Goal: Task Accomplishment & Management: Manage account settings

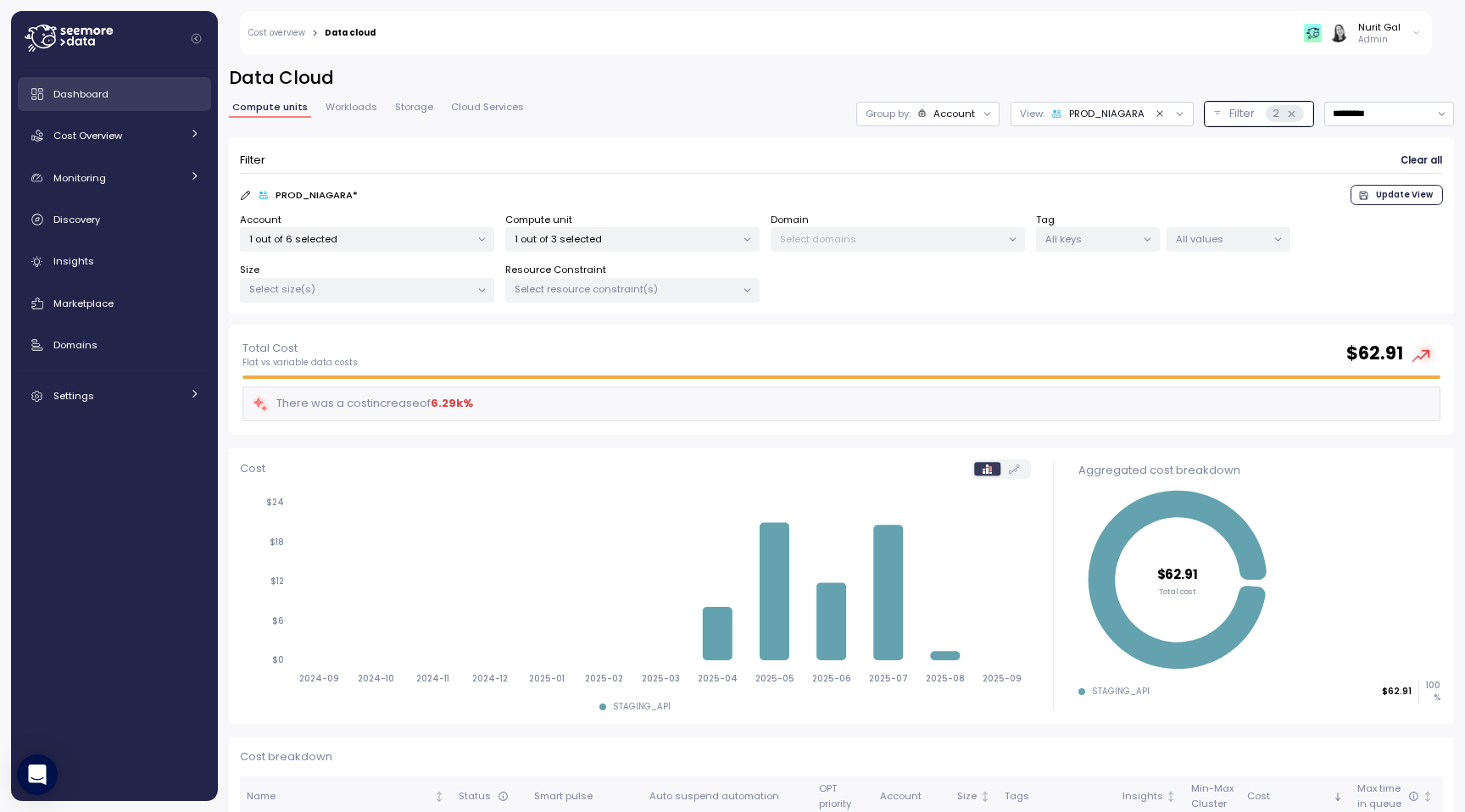
click at [107, 102] on div "Dashboard" at bounding box center [126, 93] width 146 height 17
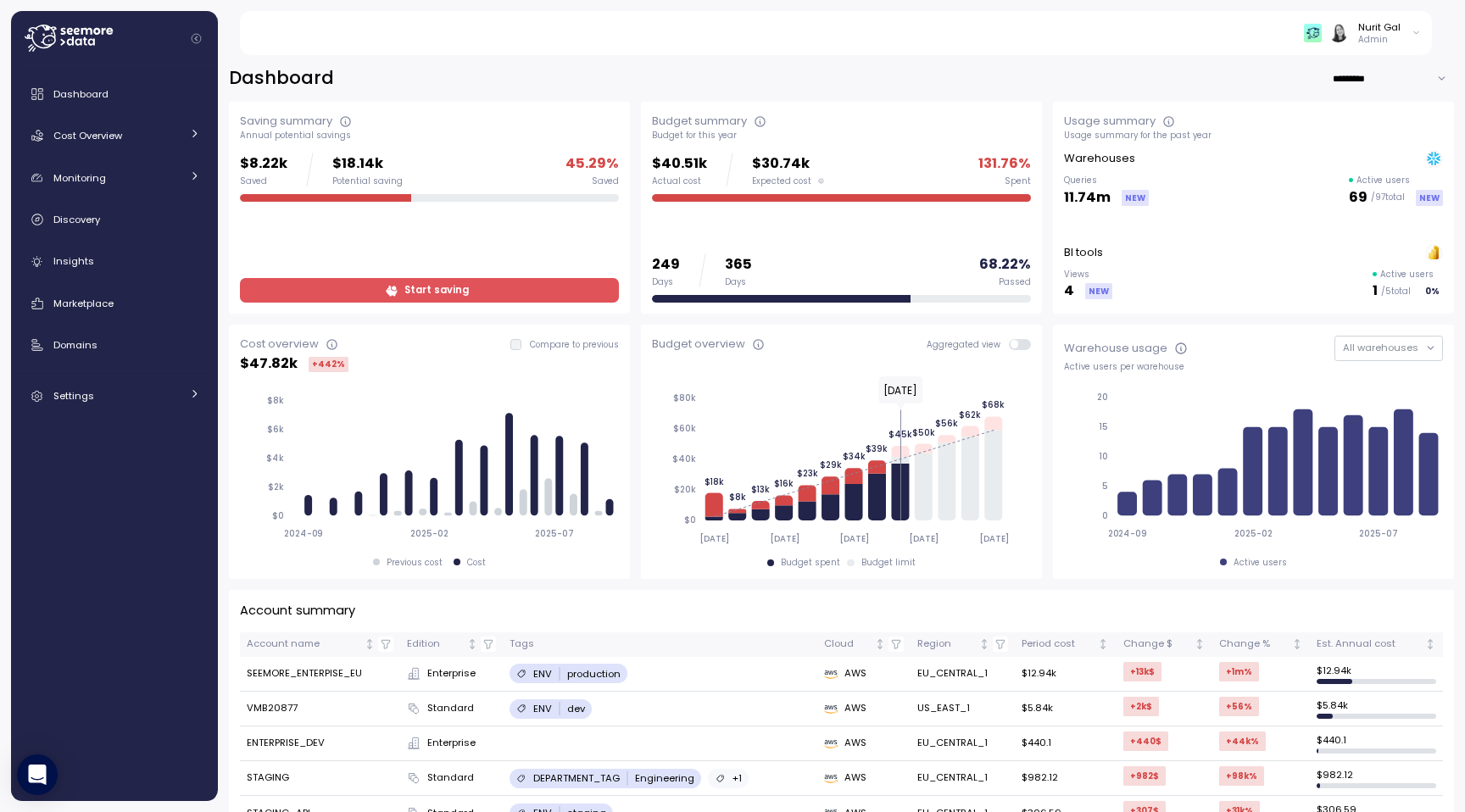
click at [340, 677] on td "SEEMORE_ENTERPISE_EU" at bounding box center [320, 674] width 160 height 35
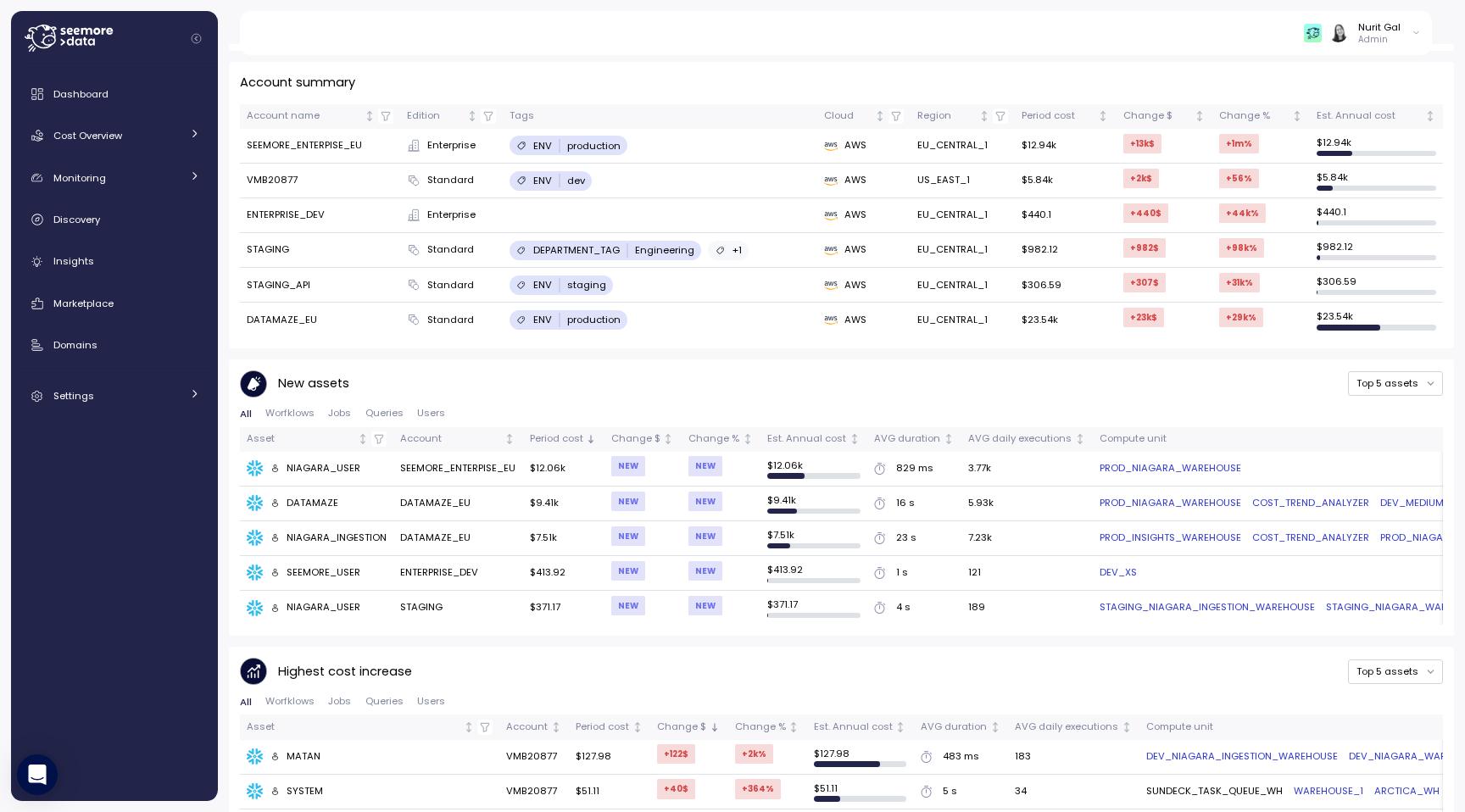
scroll to position [566, 0]
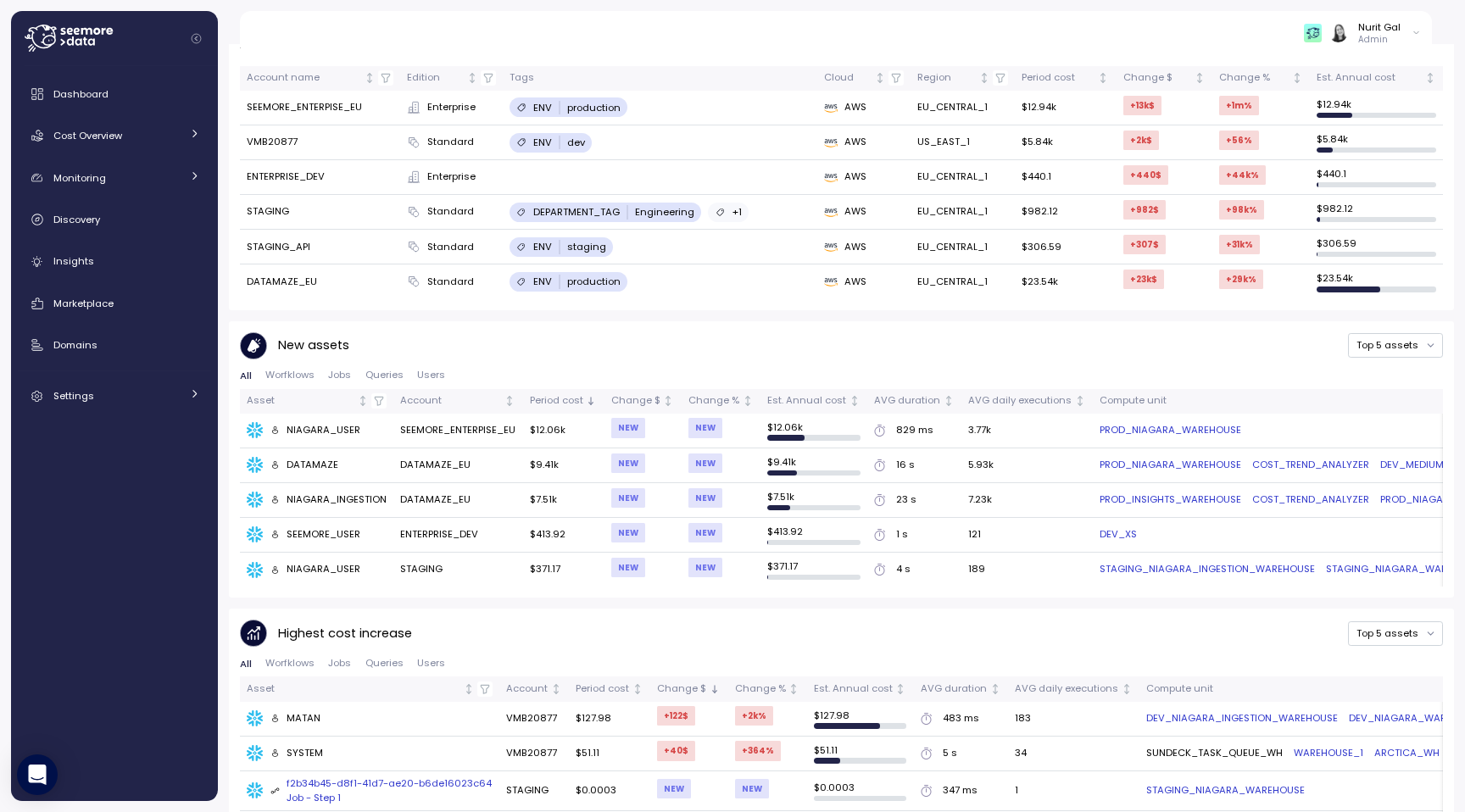
click at [454, 778] on div "f2b34b45-d8f1-41d7-ae20-b6de16023c64 Job - Step 1" at bounding box center [382, 791] width 223 height 30
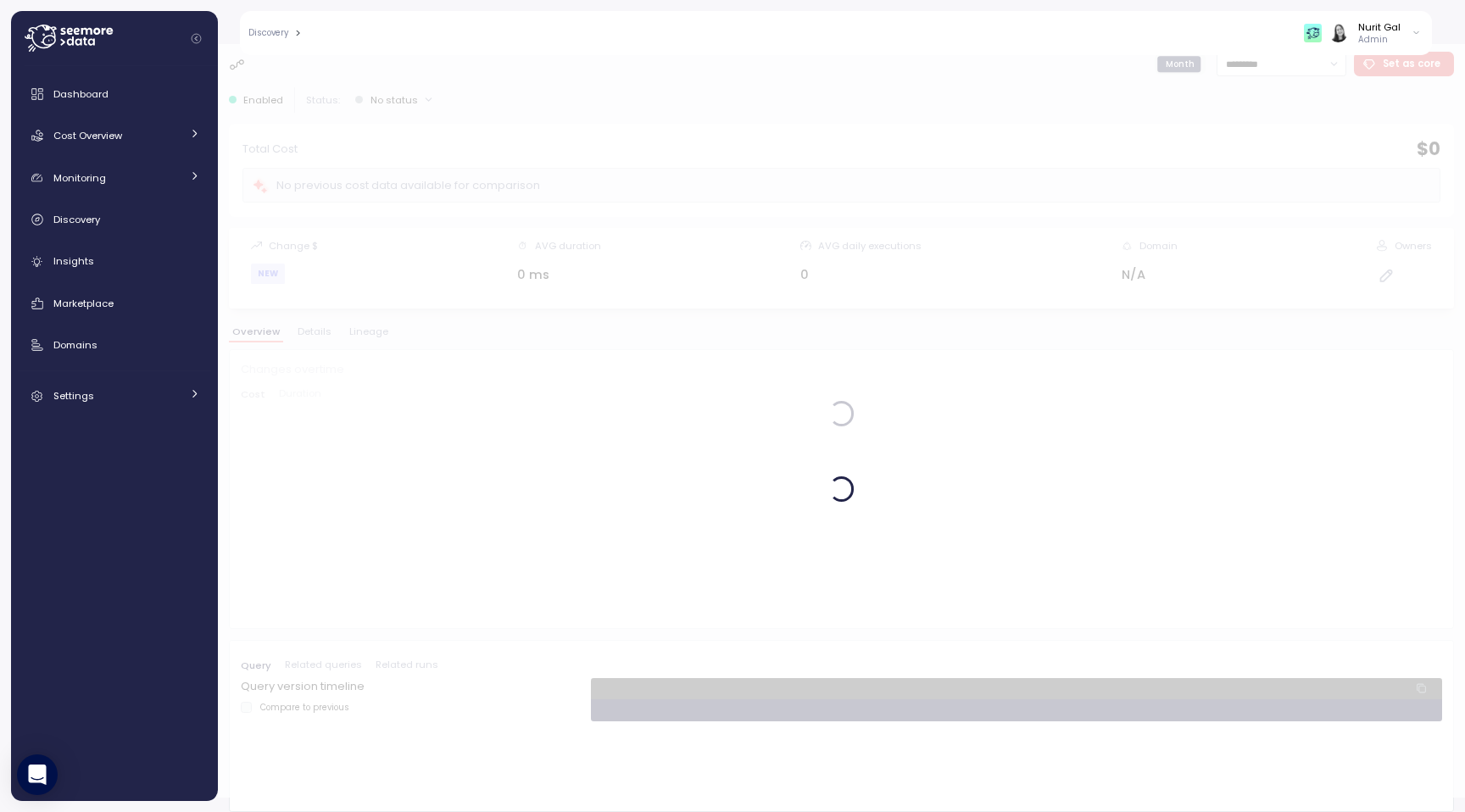
scroll to position [15, 0]
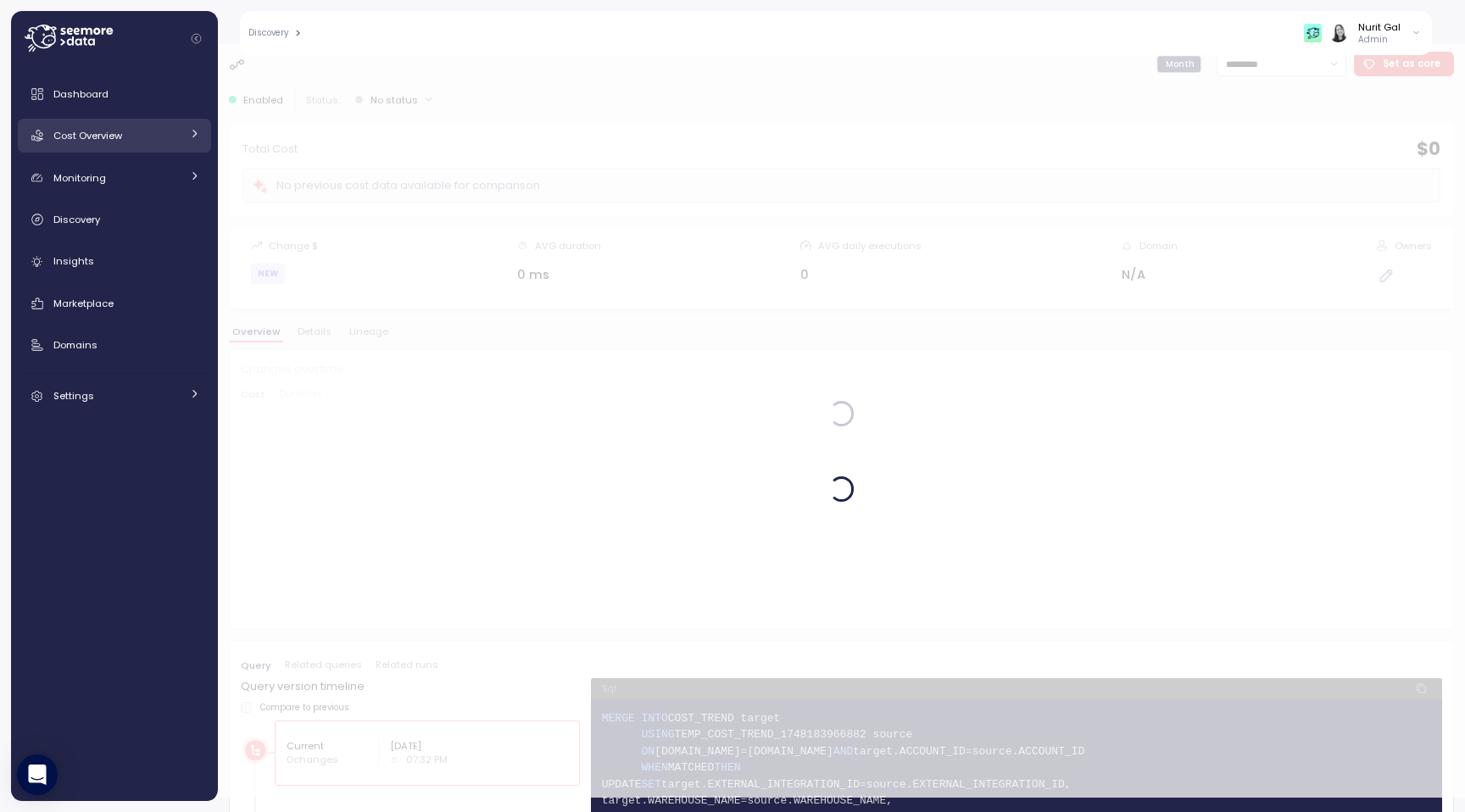
click at [140, 142] on div "Cost Overview" at bounding box center [117, 135] width 127 height 17
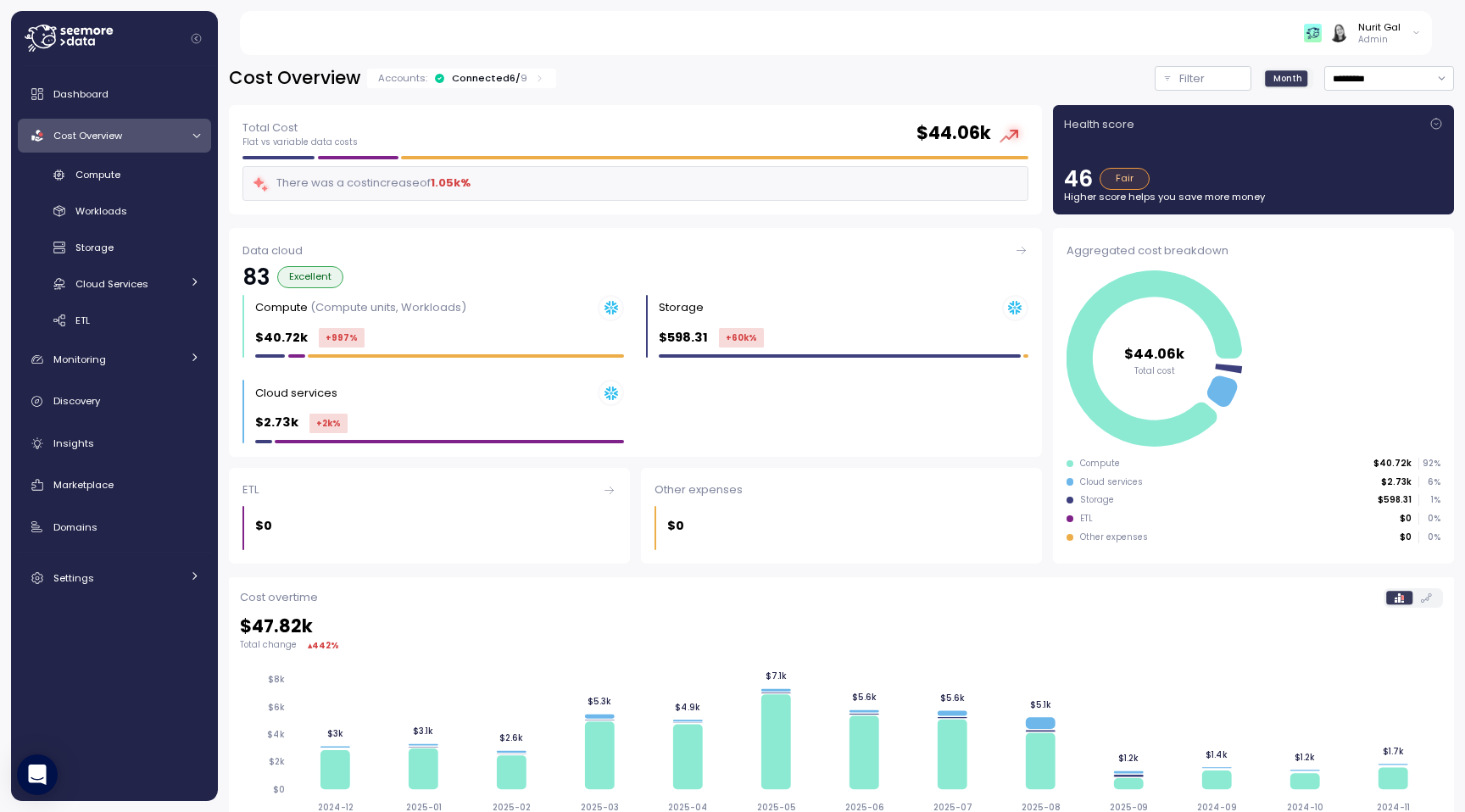
scroll to position [341, 0]
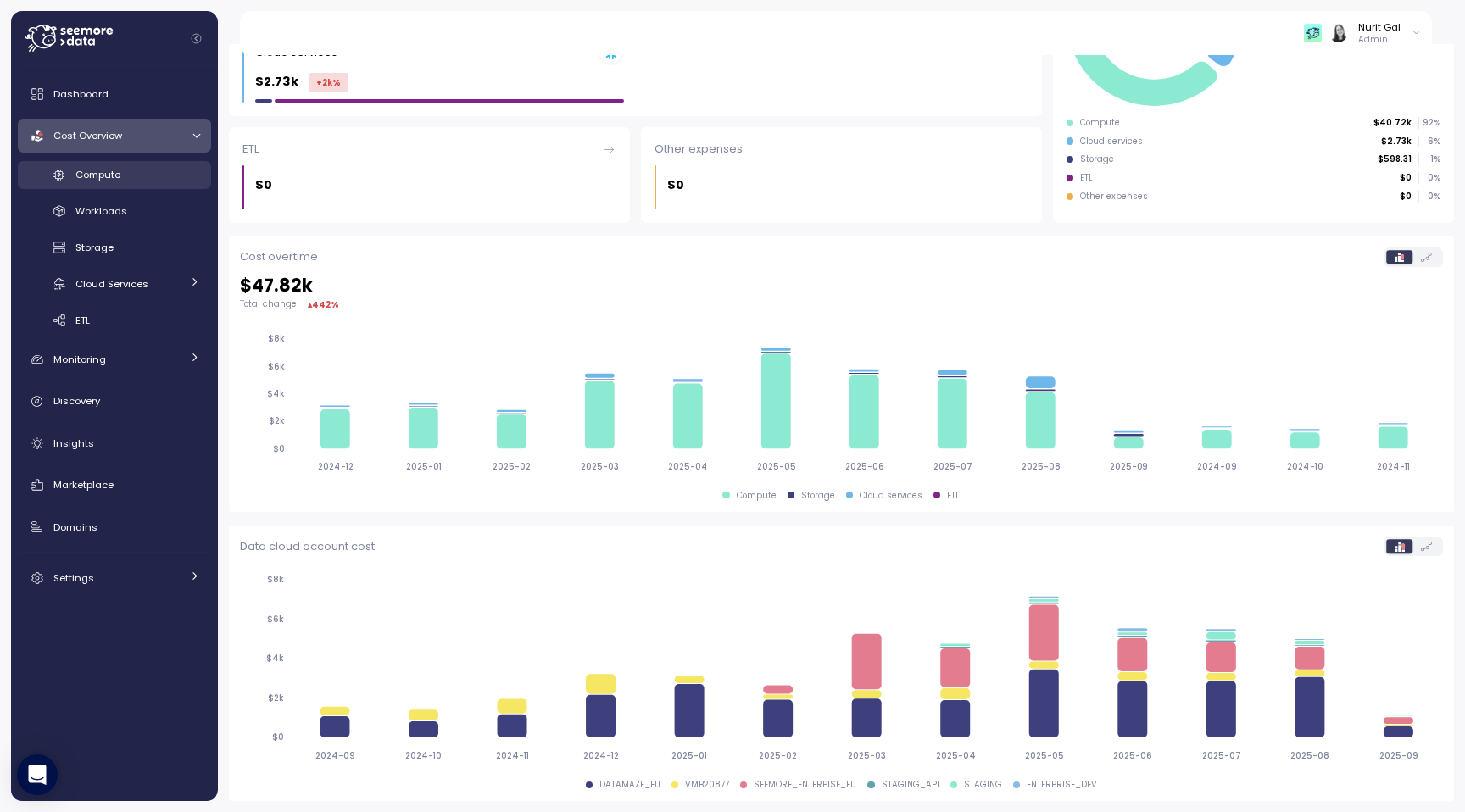
click at [106, 173] on span "Compute" at bounding box center [98, 175] width 45 height 14
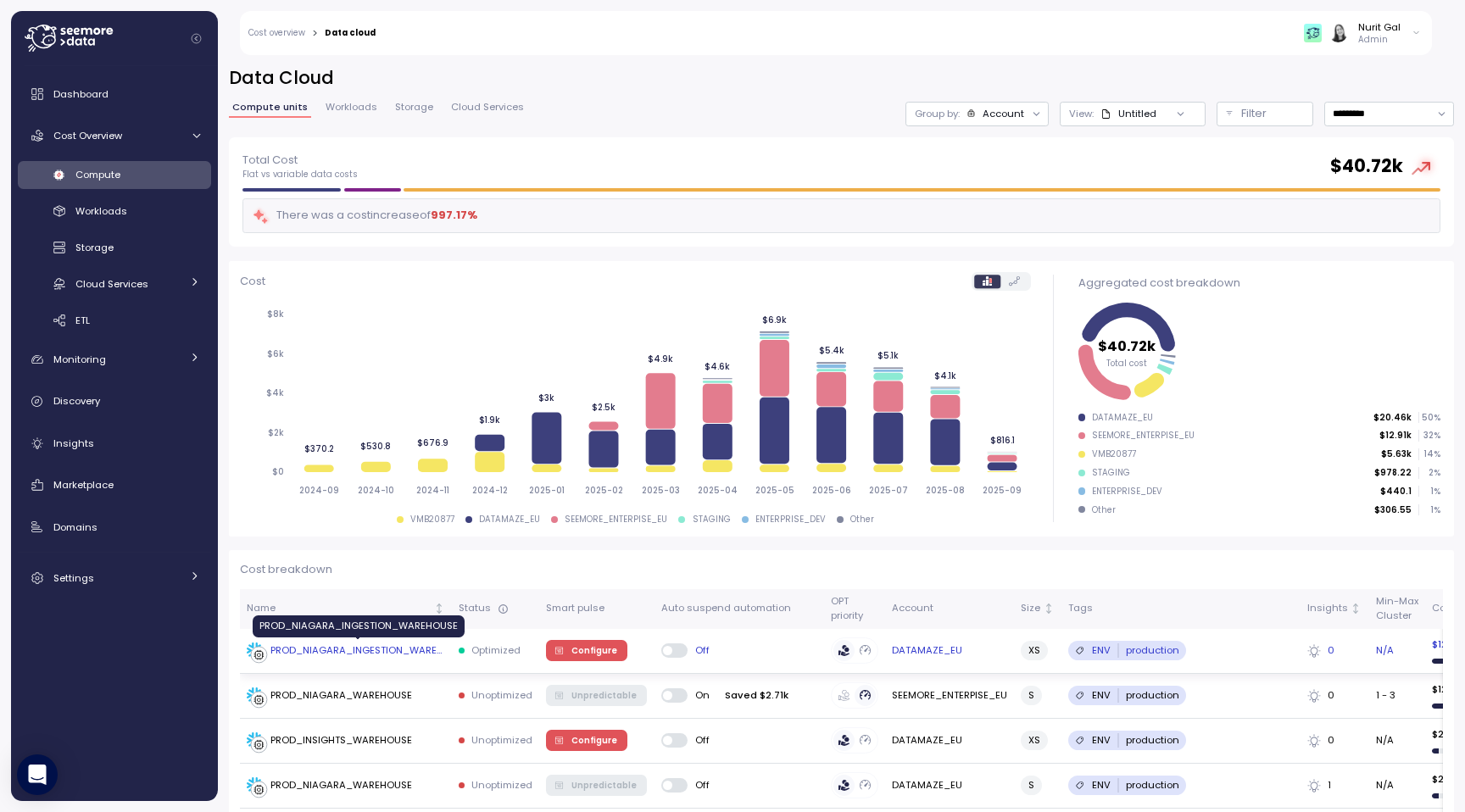
click at [336, 657] on div "PROD_NIAGARA_INGESTION_WAREHOUSE" at bounding box center [357, 651] width 174 height 16
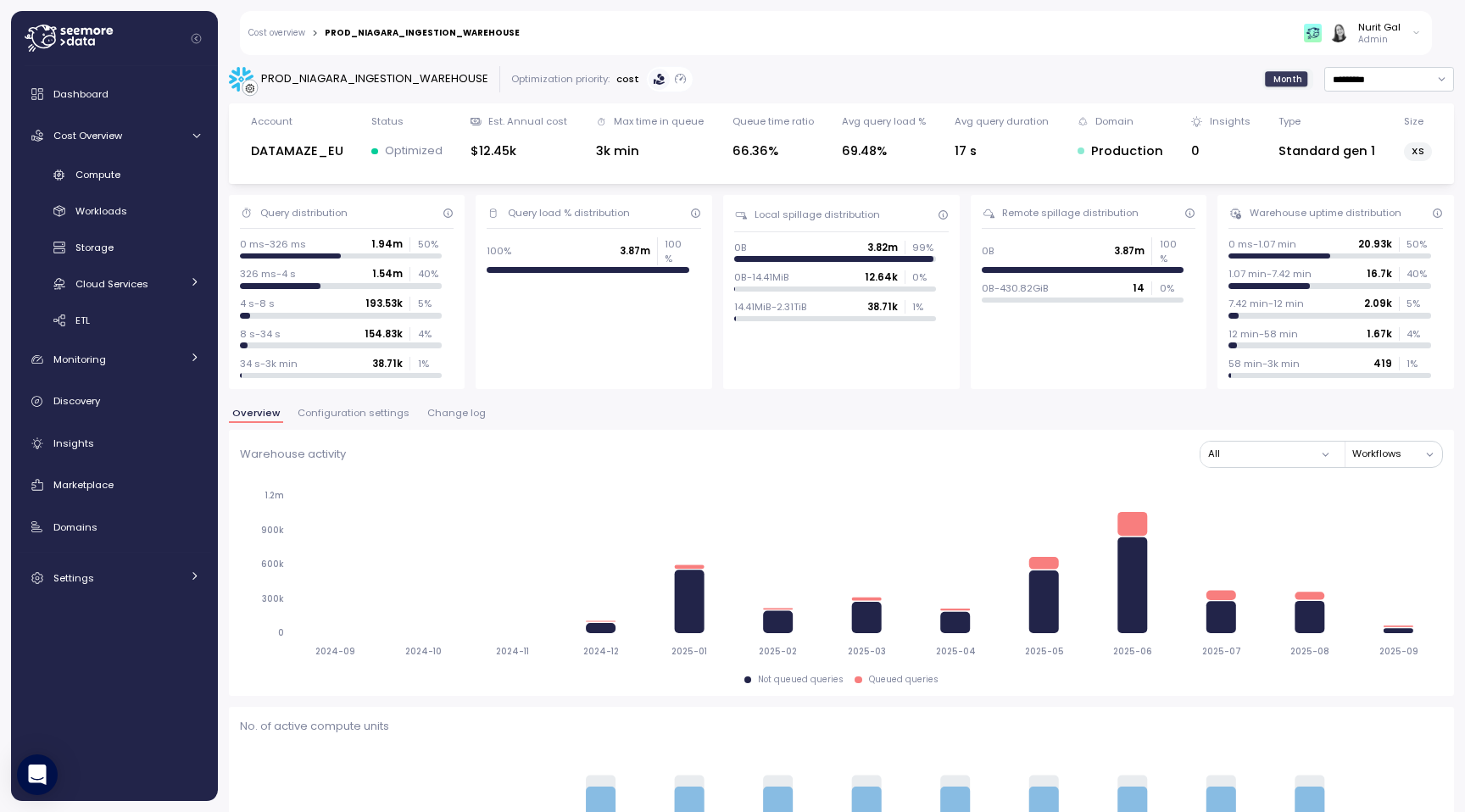
click at [354, 418] on span "Configuration settings" at bounding box center [353, 413] width 112 height 10
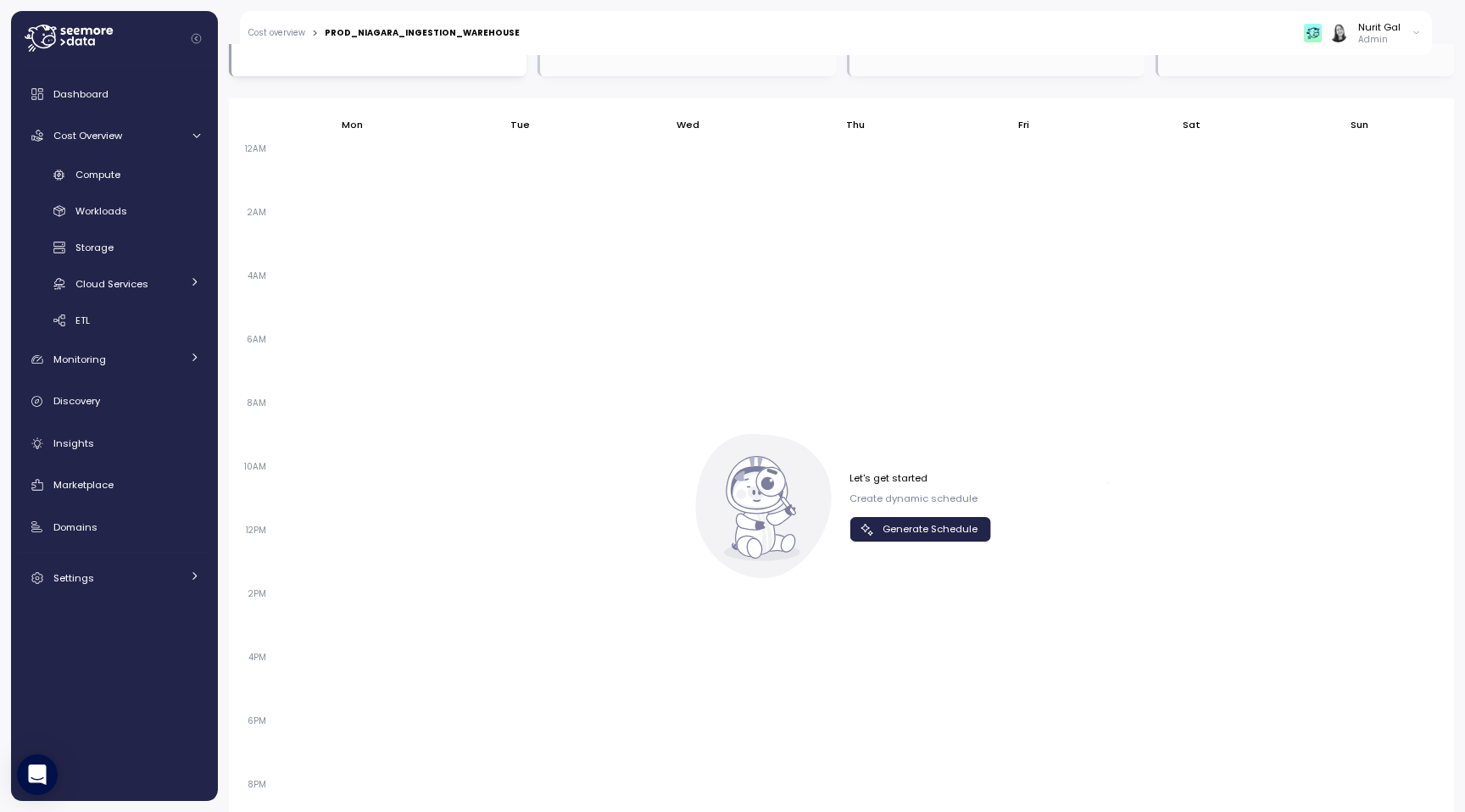
scroll to position [1018, 0]
click at [899, 518] on span "Generate Schedule" at bounding box center [930, 527] width 95 height 23
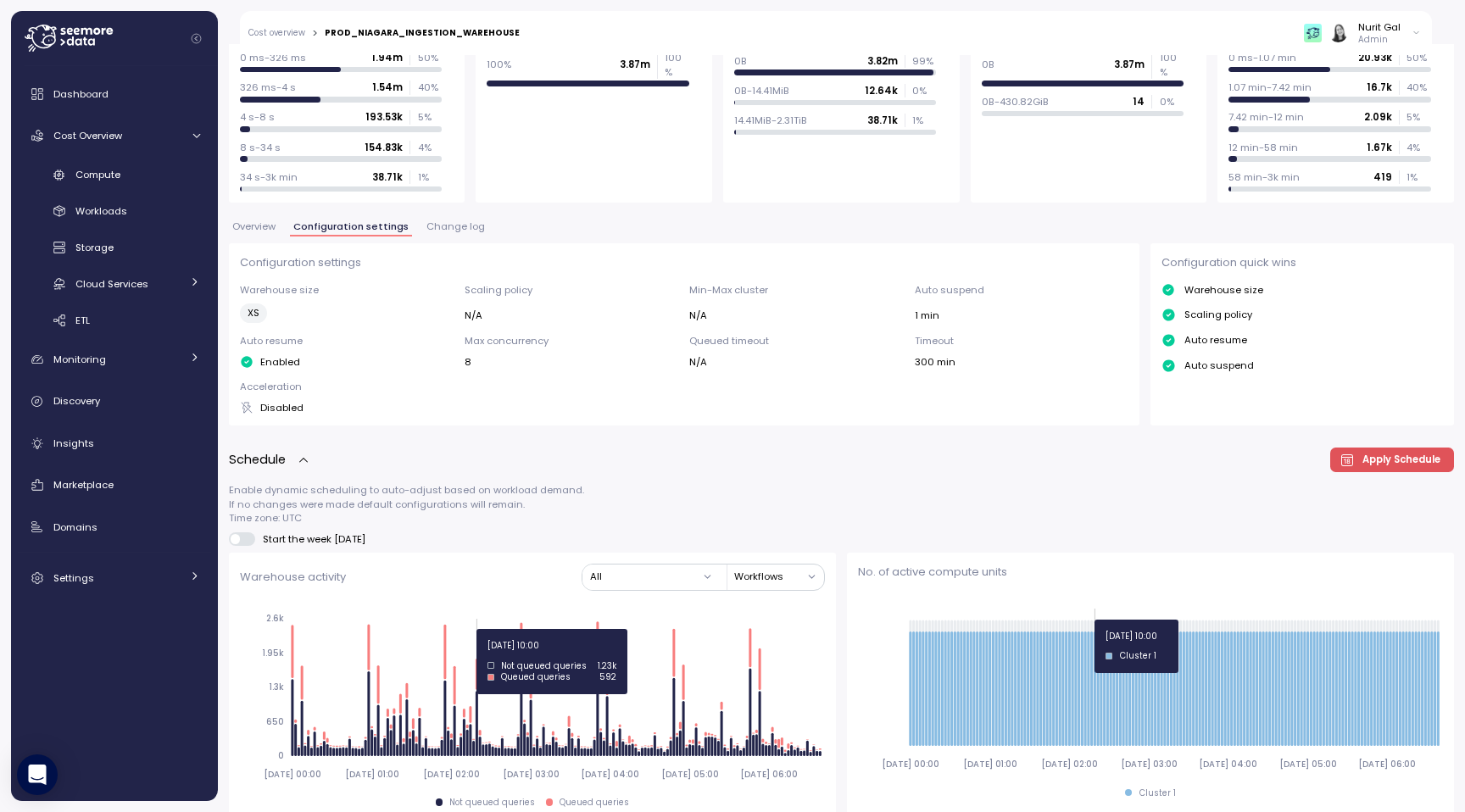
scroll to position [0, 0]
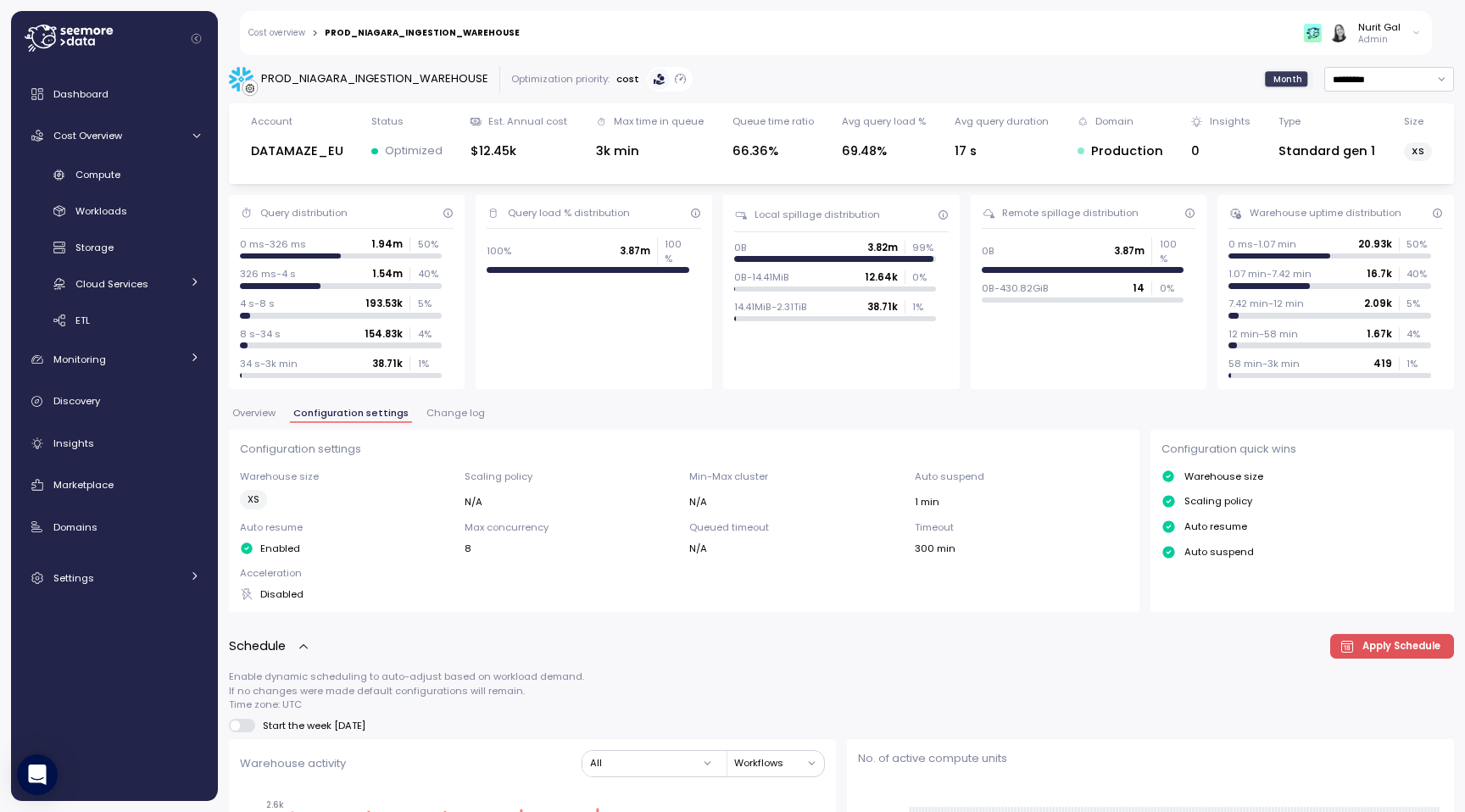
click at [451, 420] on button "Change log" at bounding box center [455, 416] width 65 height 15
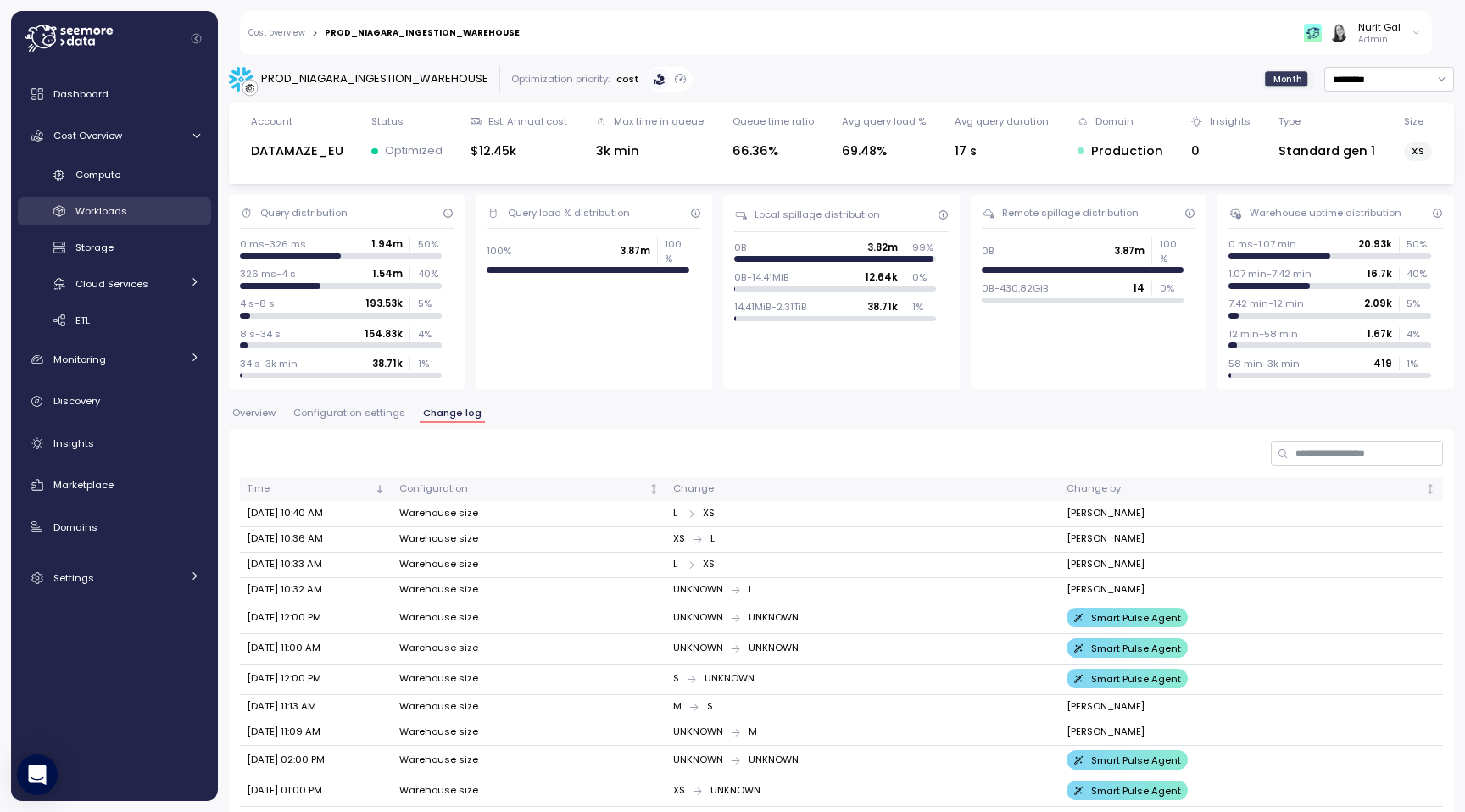
click at [145, 203] on div "Workloads" at bounding box center [138, 211] width 125 height 17
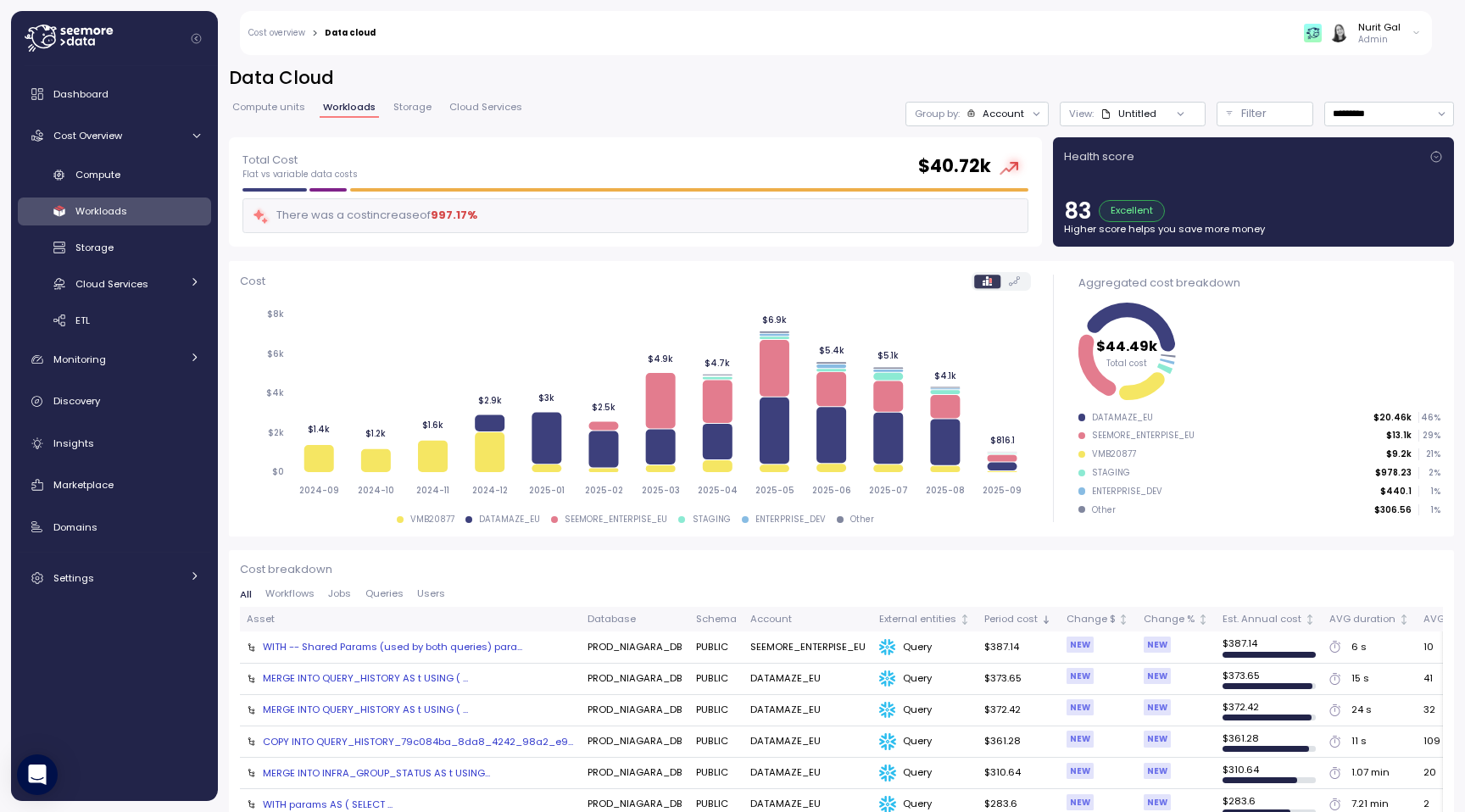
click at [411, 118] on div "Compute units Workloads Storage Cloud Services" at bounding box center [377, 113] width 297 height 22
click at [411, 116] on link "Storage" at bounding box center [413, 110] width 45 height 15
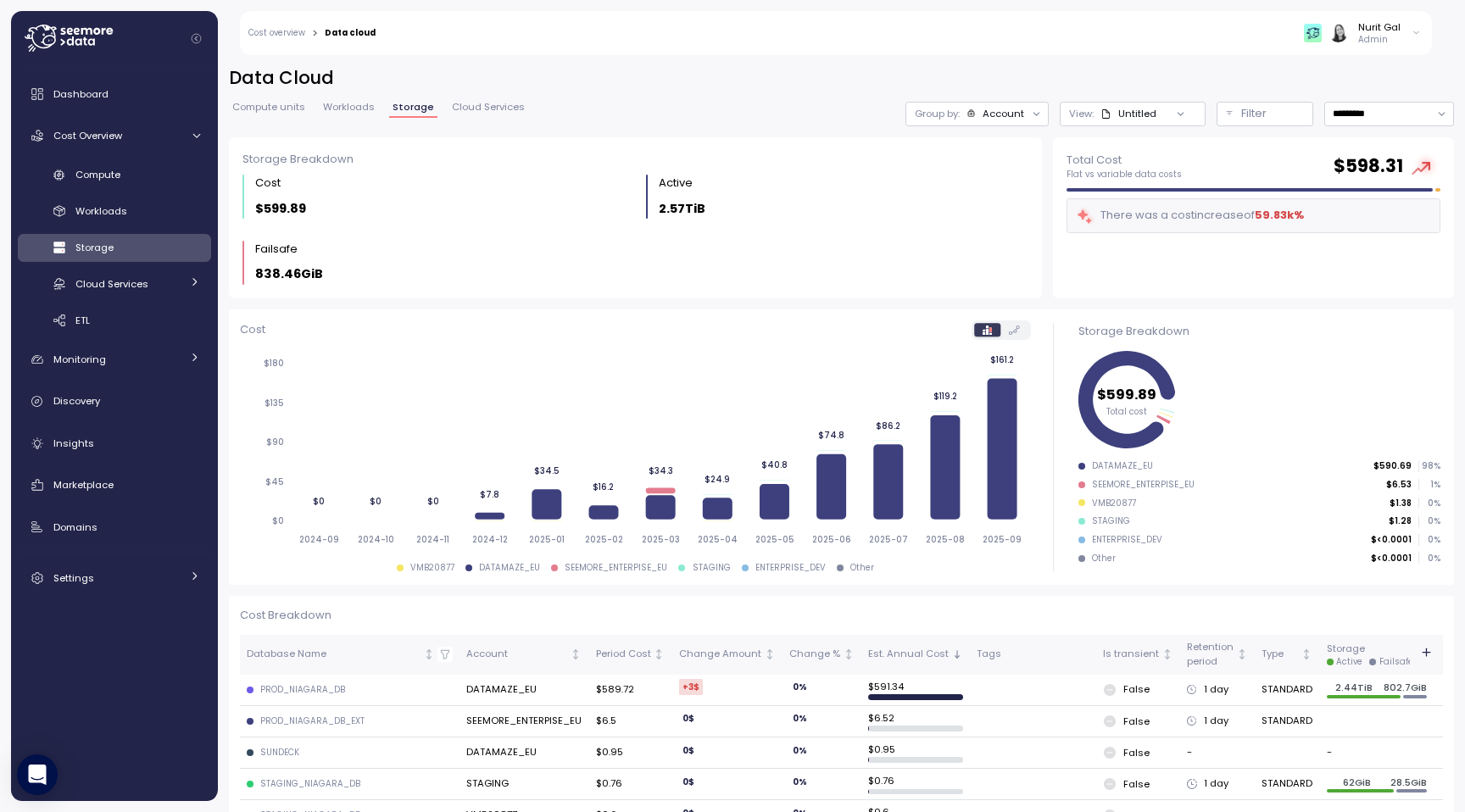
click at [477, 100] on div "Data Cloud Compute units Workloads Storage Cloud Services Group by: Account Vie…" at bounding box center [842, 102] width 1225 height 71
click at [477, 104] on span "Cloud Services" at bounding box center [489, 107] width 73 height 10
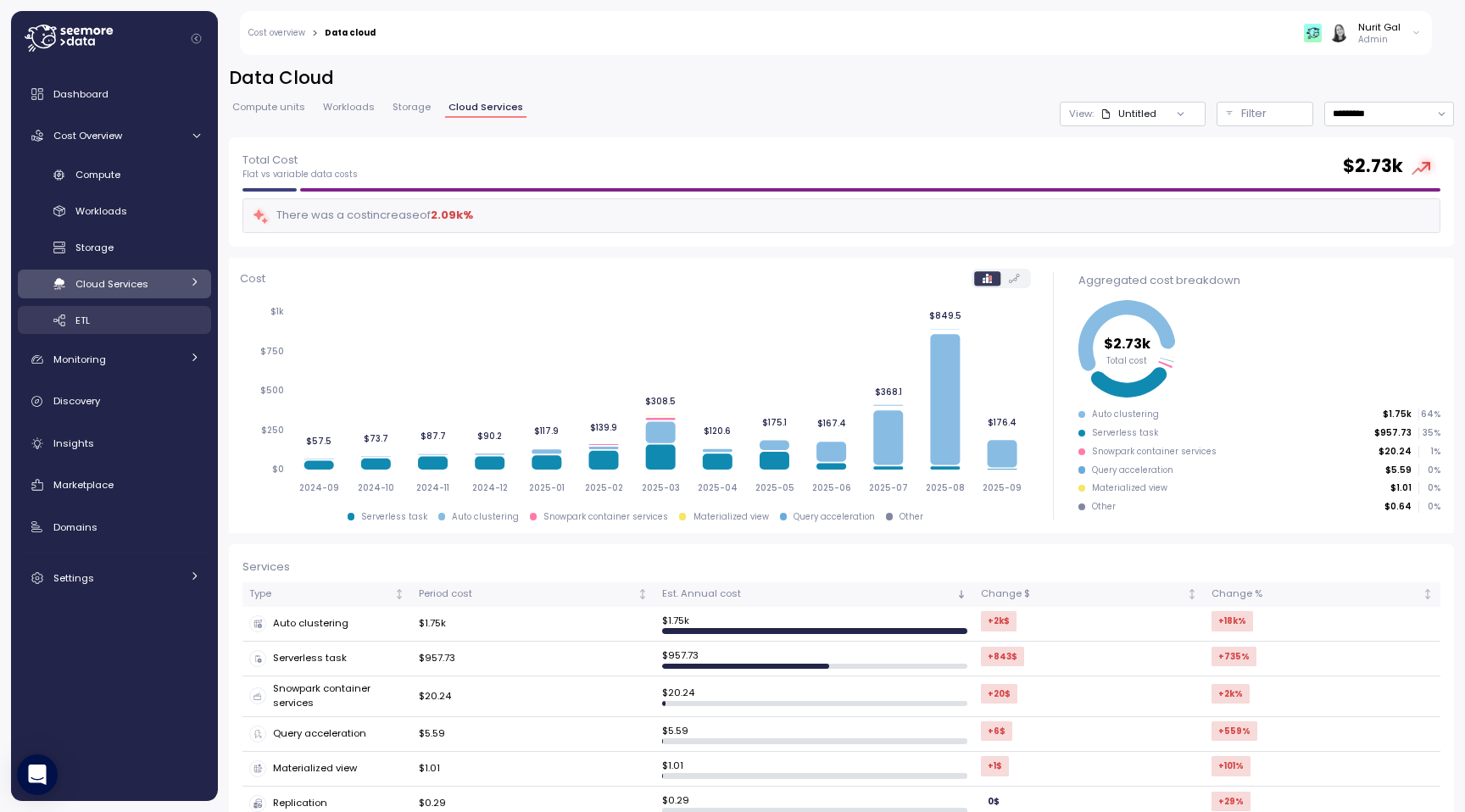
click at [162, 323] on div "ETL" at bounding box center [138, 320] width 125 height 17
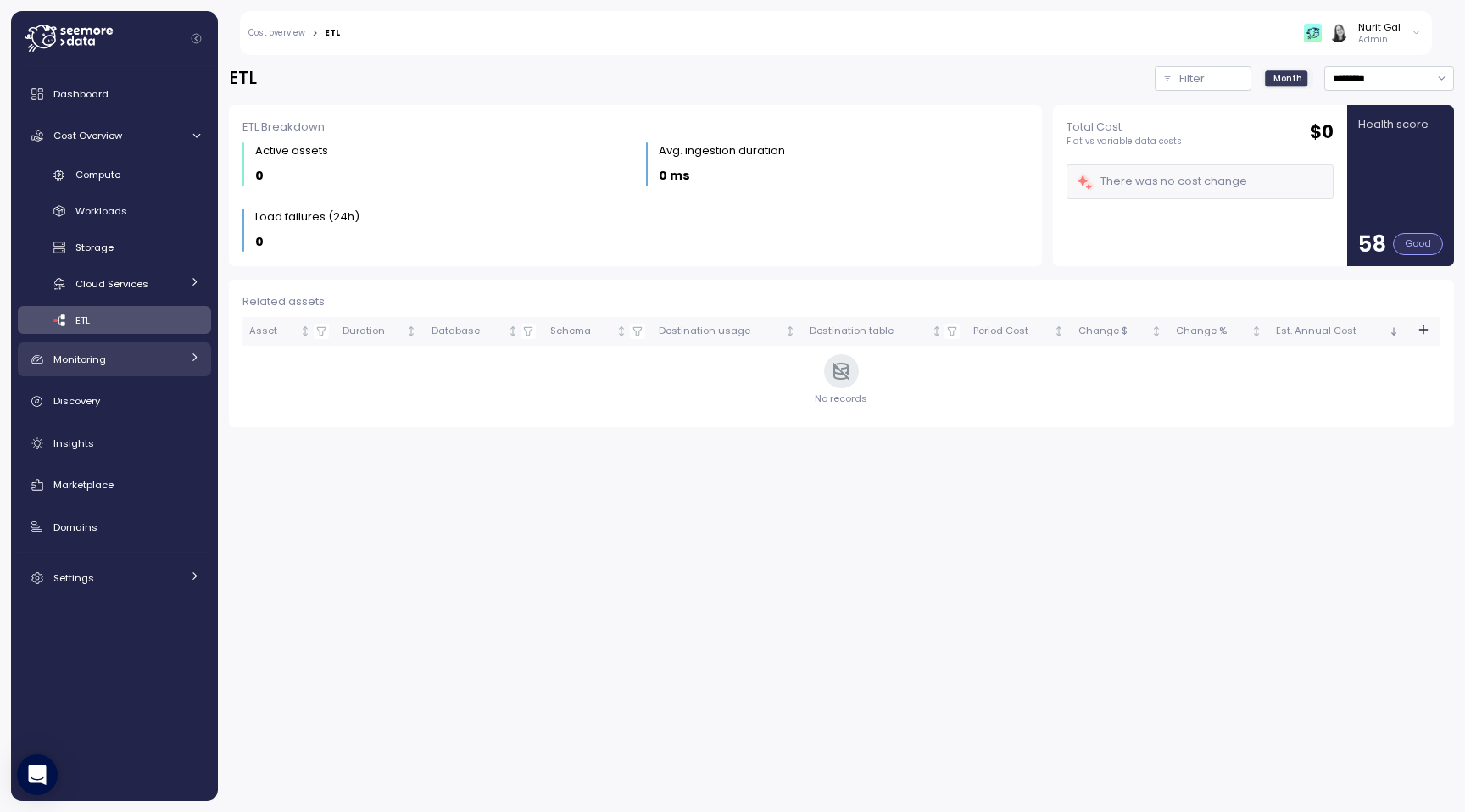
click at [153, 361] on div "Monitoring" at bounding box center [117, 359] width 127 height 17
click at [149, 368] on div "Monitoring" at bounding box center [117, 359] width 127 height 17
click at [149, 367] on div "Monitoring" at bounding box center [117, 359] width 127 height 17
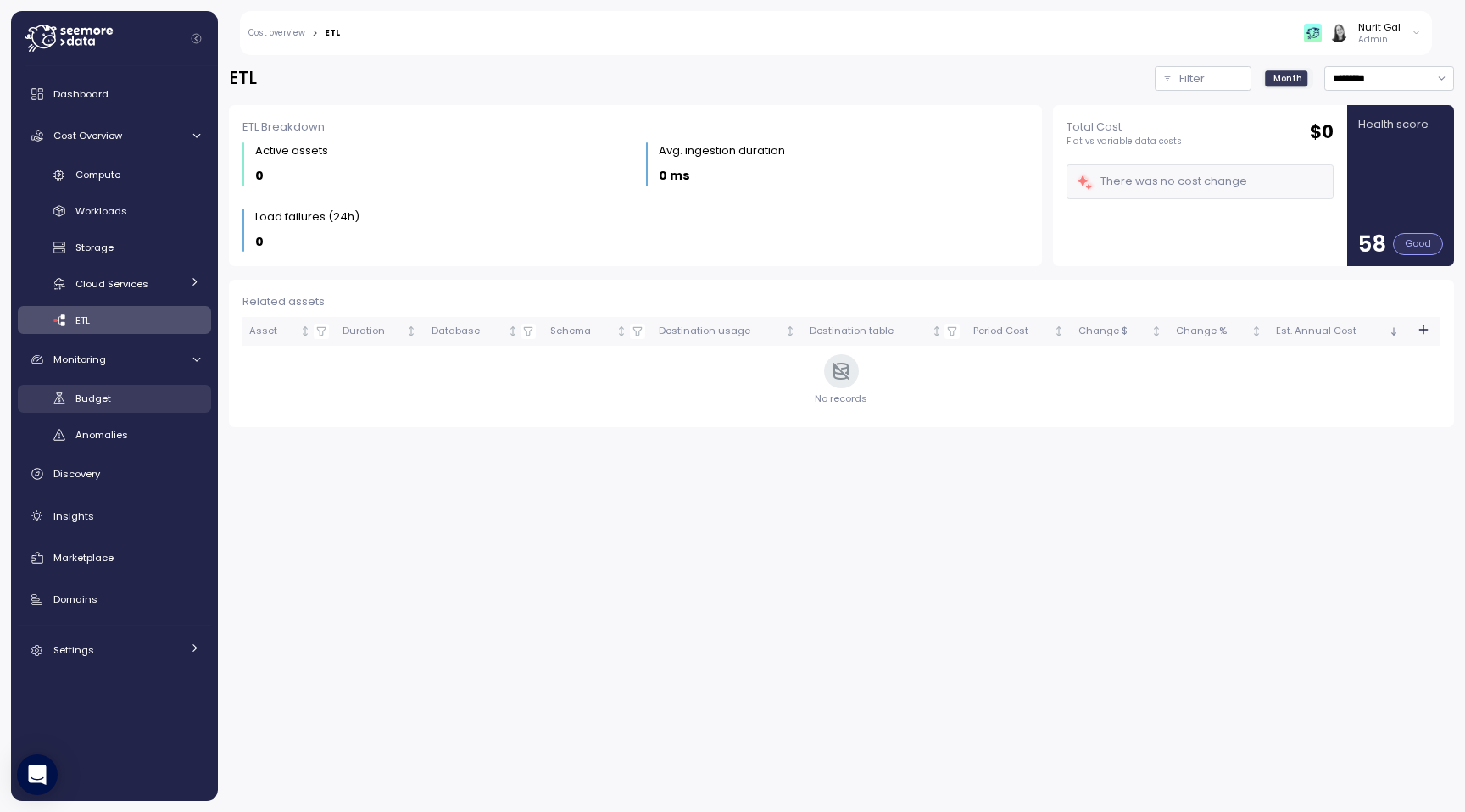
click at [145, 396] on div "Budget" at bounding box center [138, 398] width 125 height 17
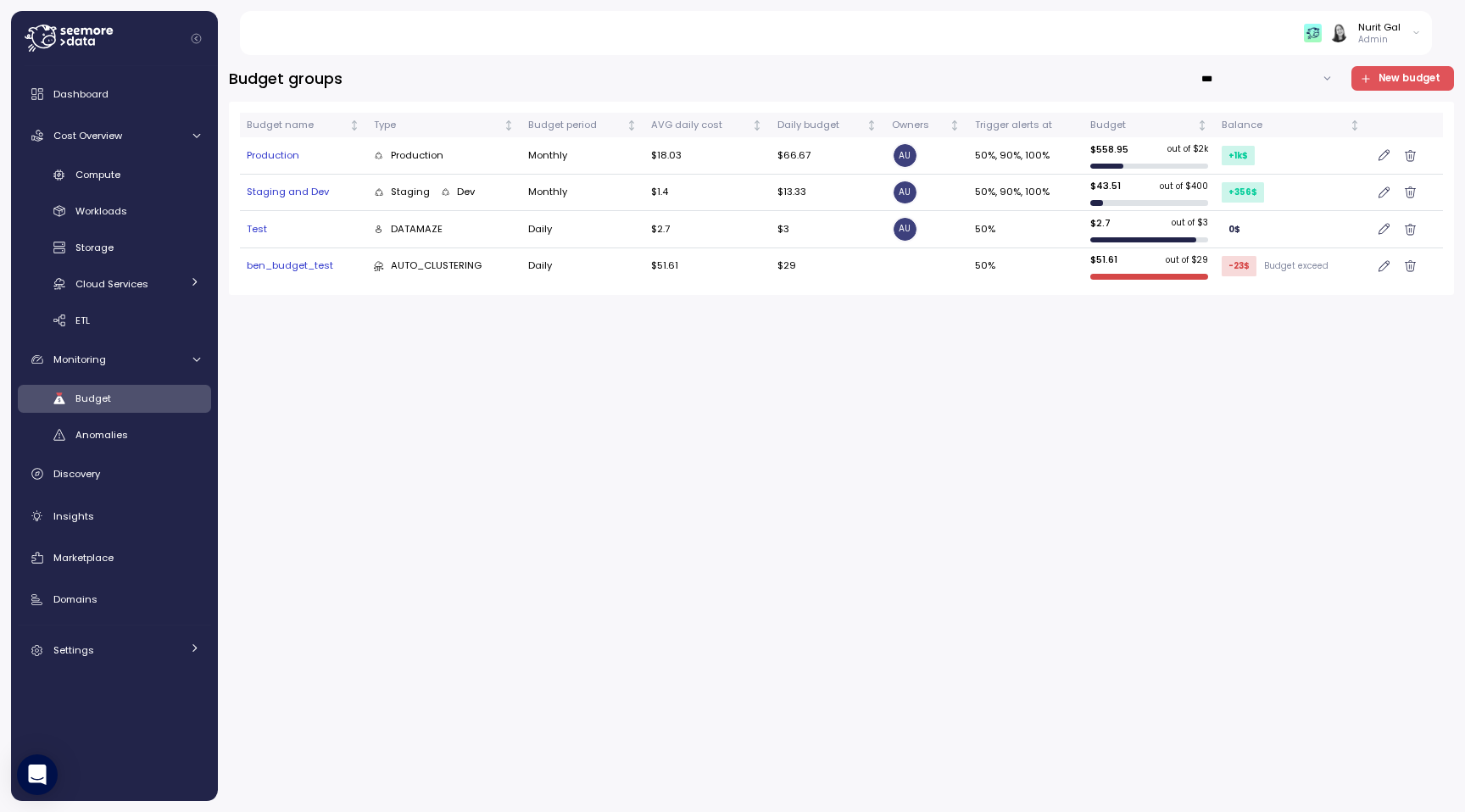
click at [285, 261] on div "ben_budget_test" at bounding box center [303, 267] width 113 height 16
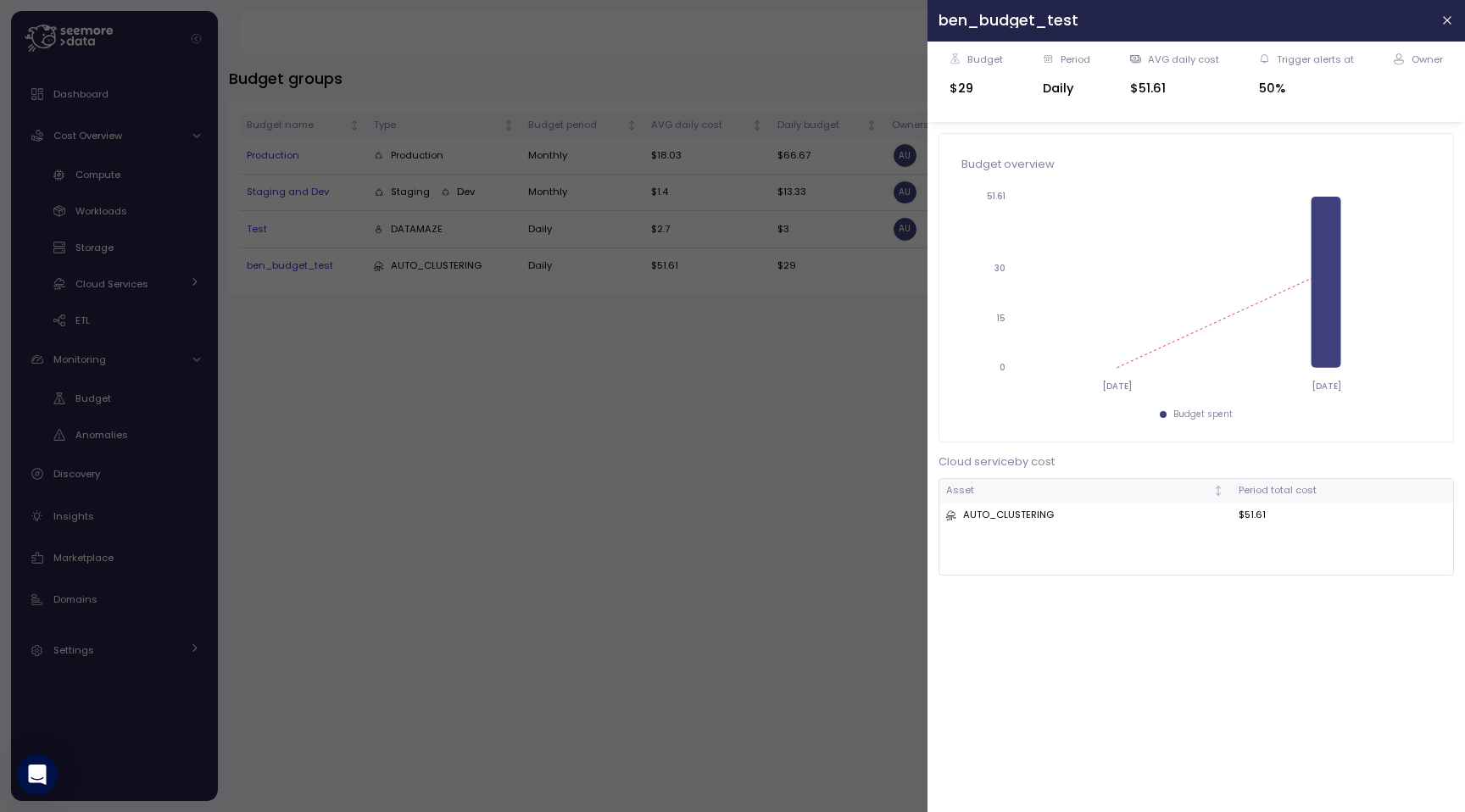
click at [326, 93] on div at bounding box center [732, 406] width 1465 height 812
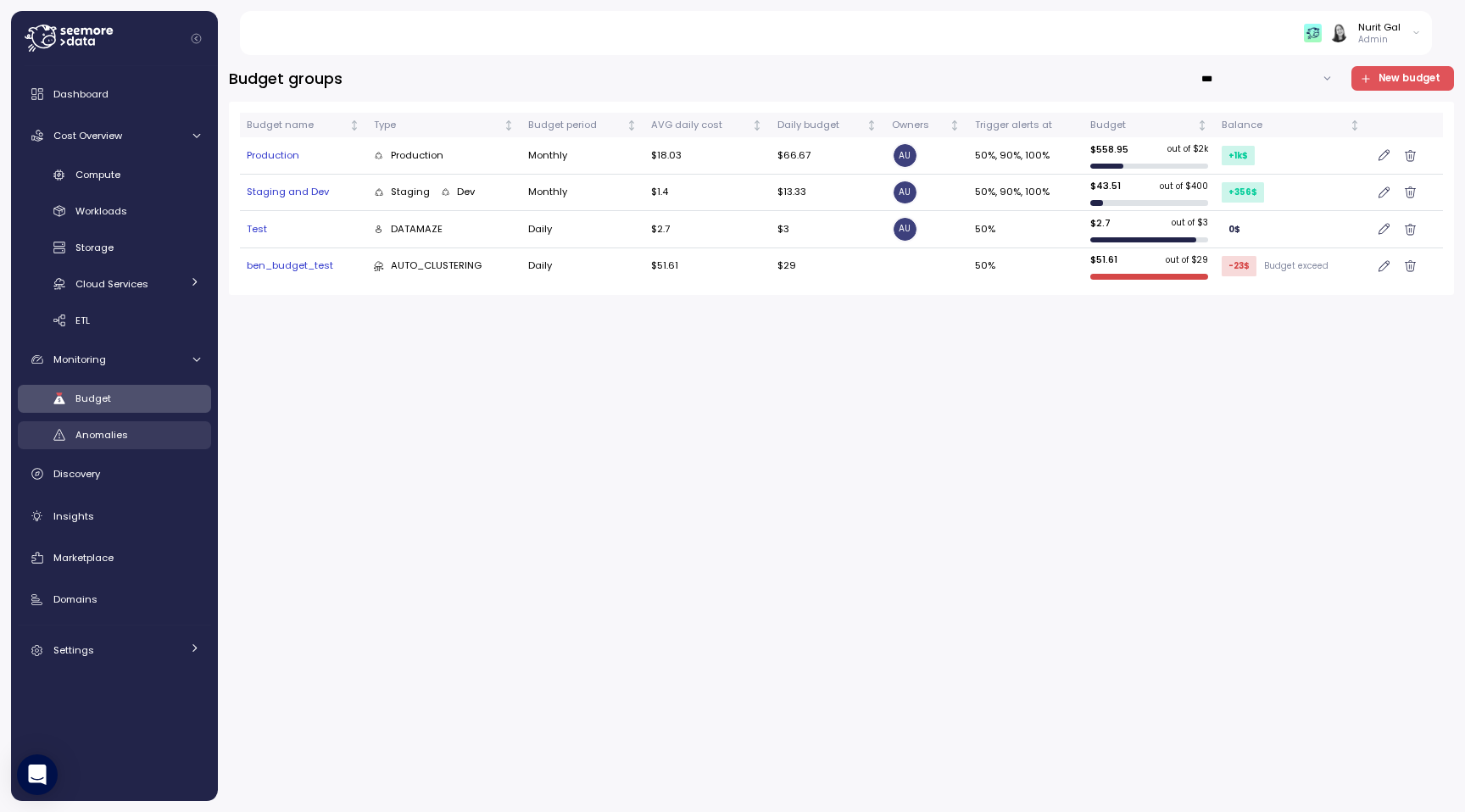
click at [107, 427] on div "Anomalies" at bounding box center [138, 434] width 125 height 17
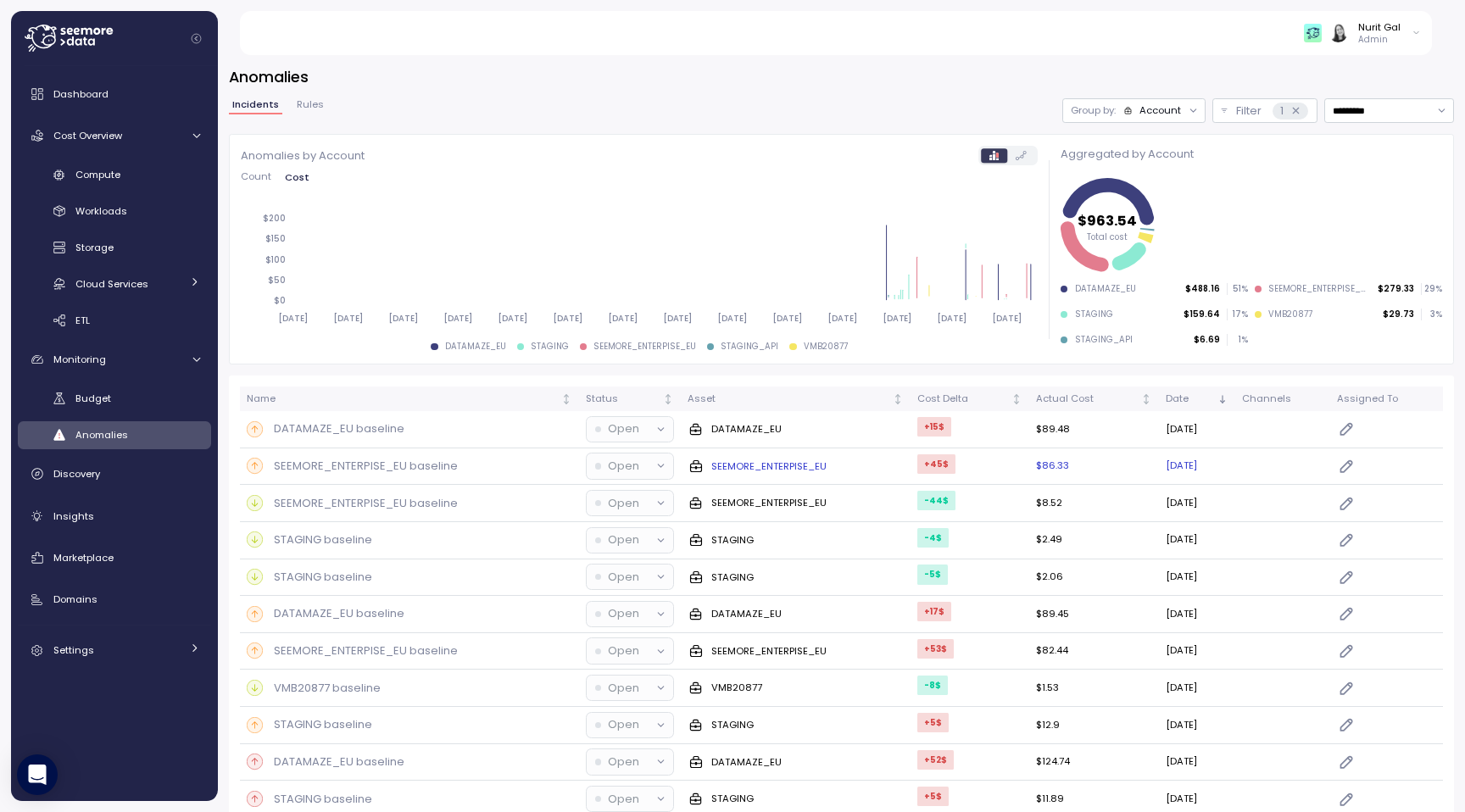
click at [488, 471] on div "SEEMORE_ENTERPISE_EU baseline" at bounding box center [410, 465] width 326 height 17
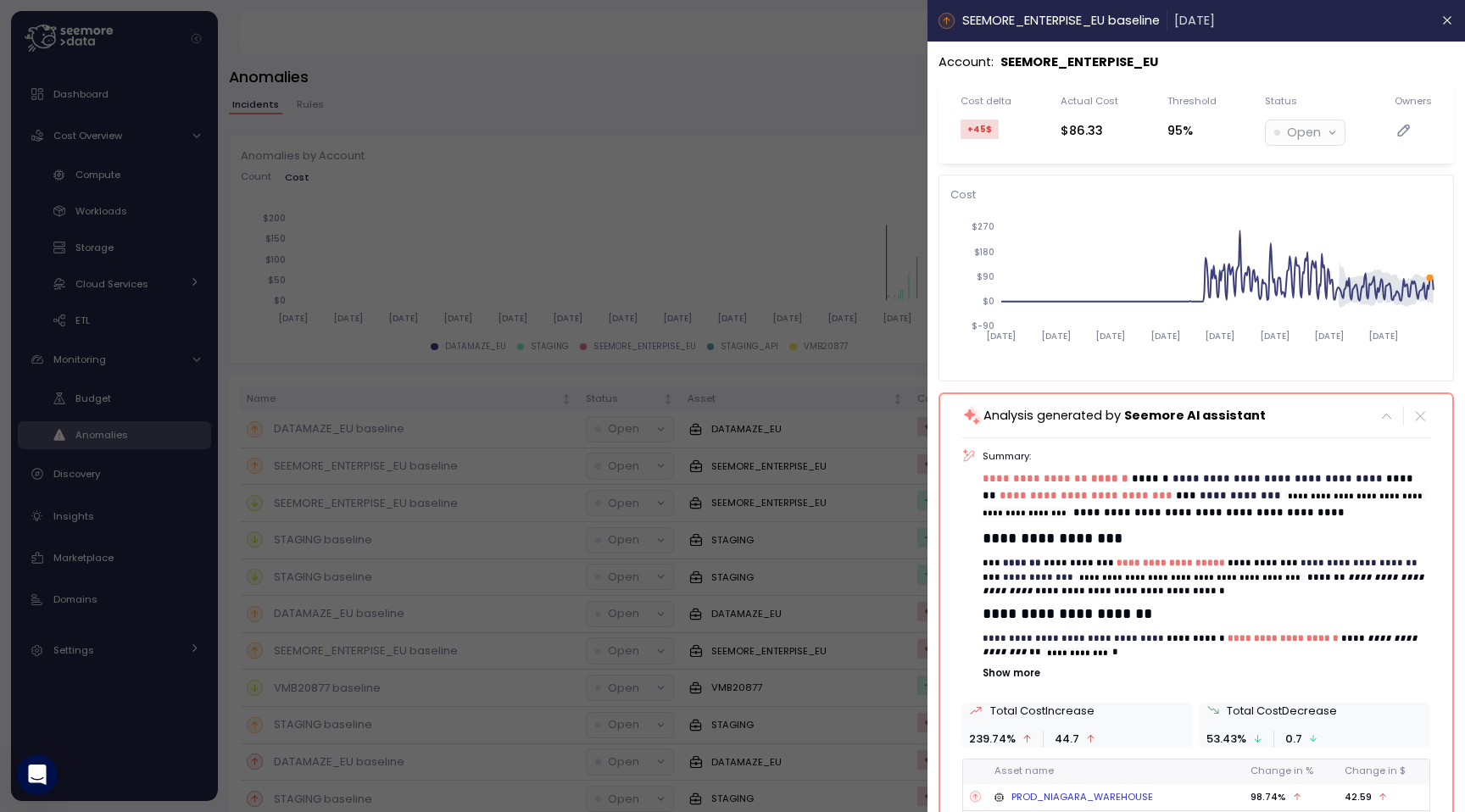
click at [984, 355] on icon "2024-09-06 2024-10-22 2024-12-07 2025-01-22 2025-03-09 2025-04-24 2025-06-09 20…" at bounding box center [1197, 289] width 492 height 159
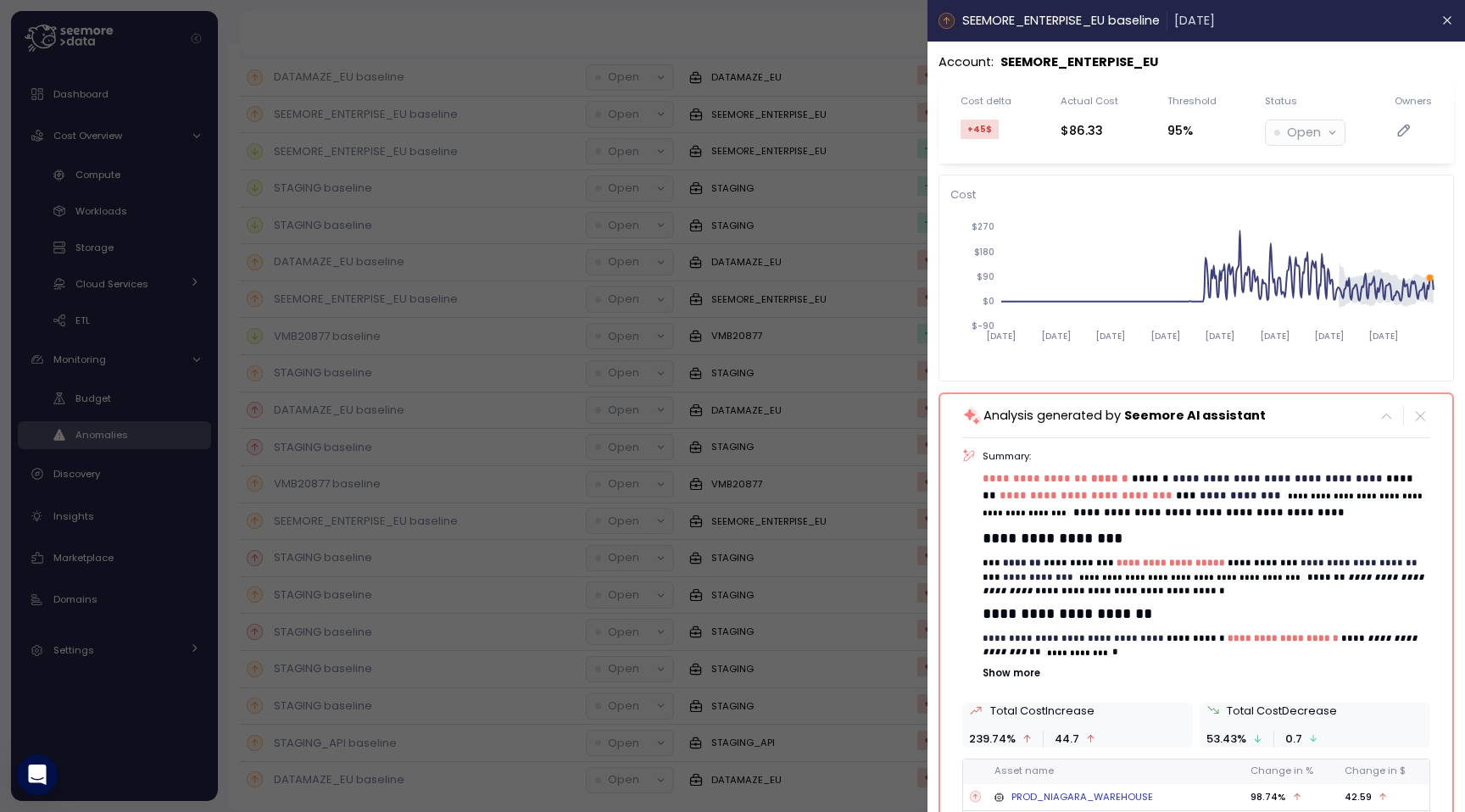
click at [151, 468] on div at bounding box center [732, 406] width 1465 height 812
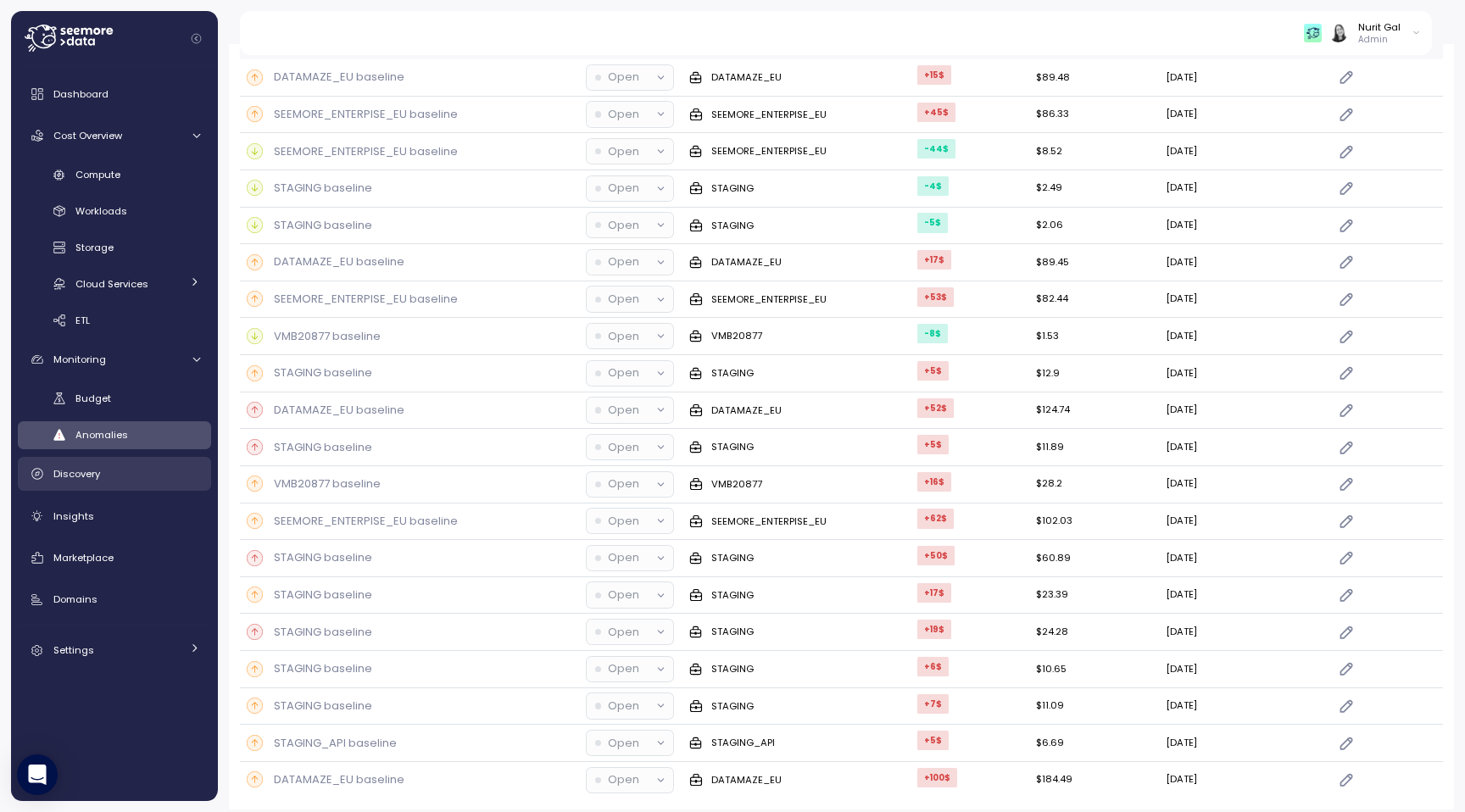
click at [147, 473] on div "Discovery" at bounding box center [126, 473] width 146 height 17
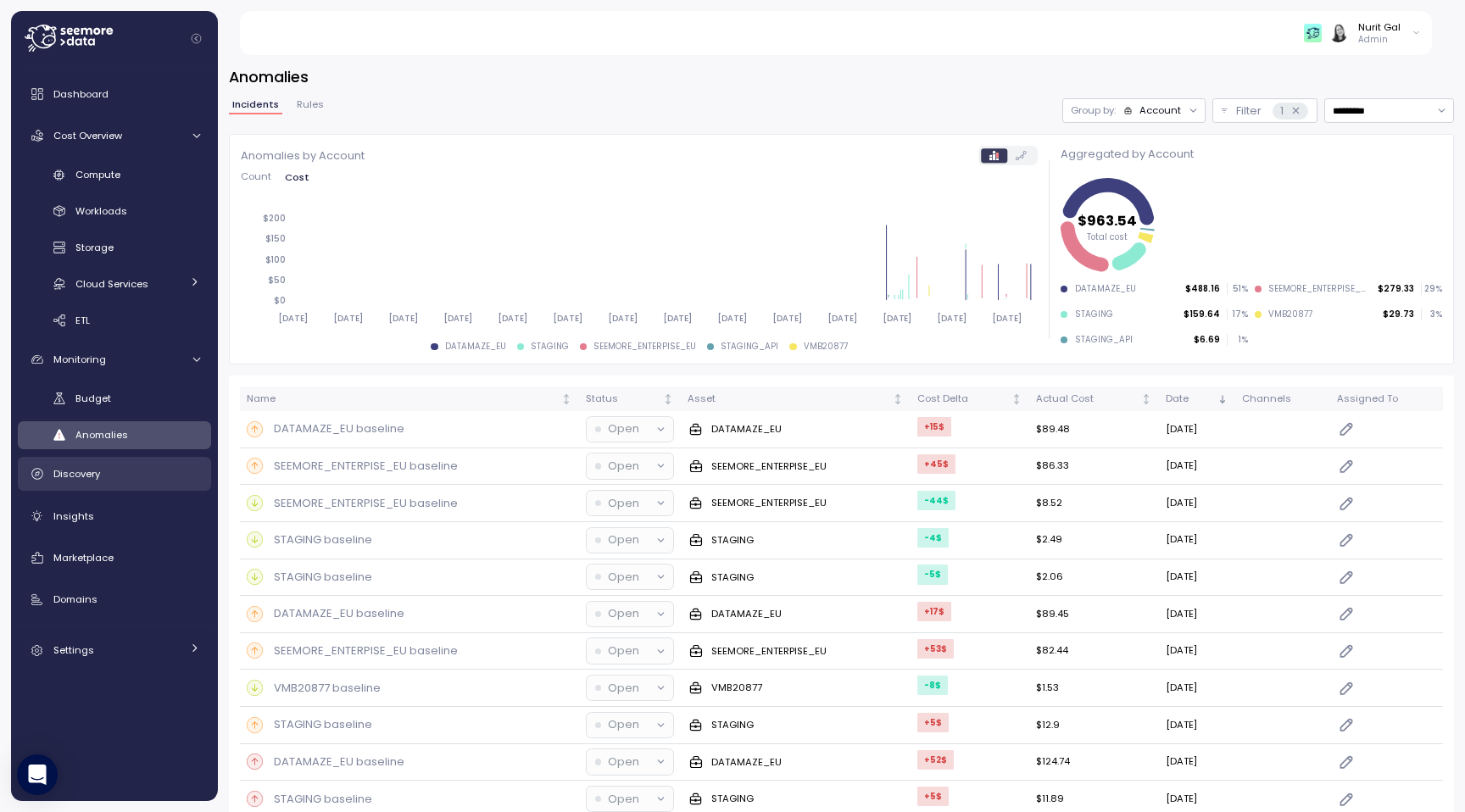
click at [147, 473] on div "Discovery" at bounding box center [126, 473] width 146 height 17
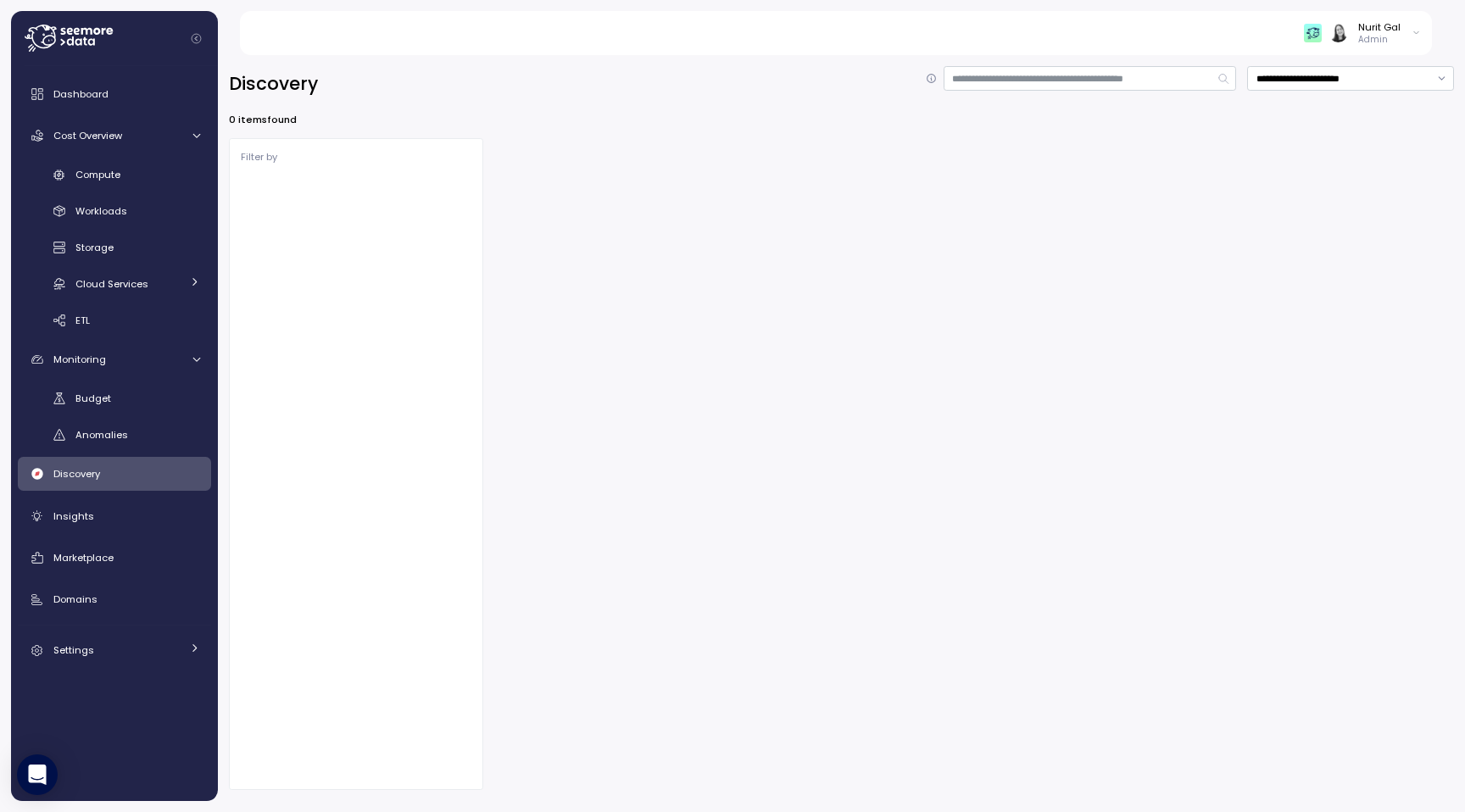
click at [159, 470] on div "Discovery" at bounding box center [126, 473] width 146 height 17
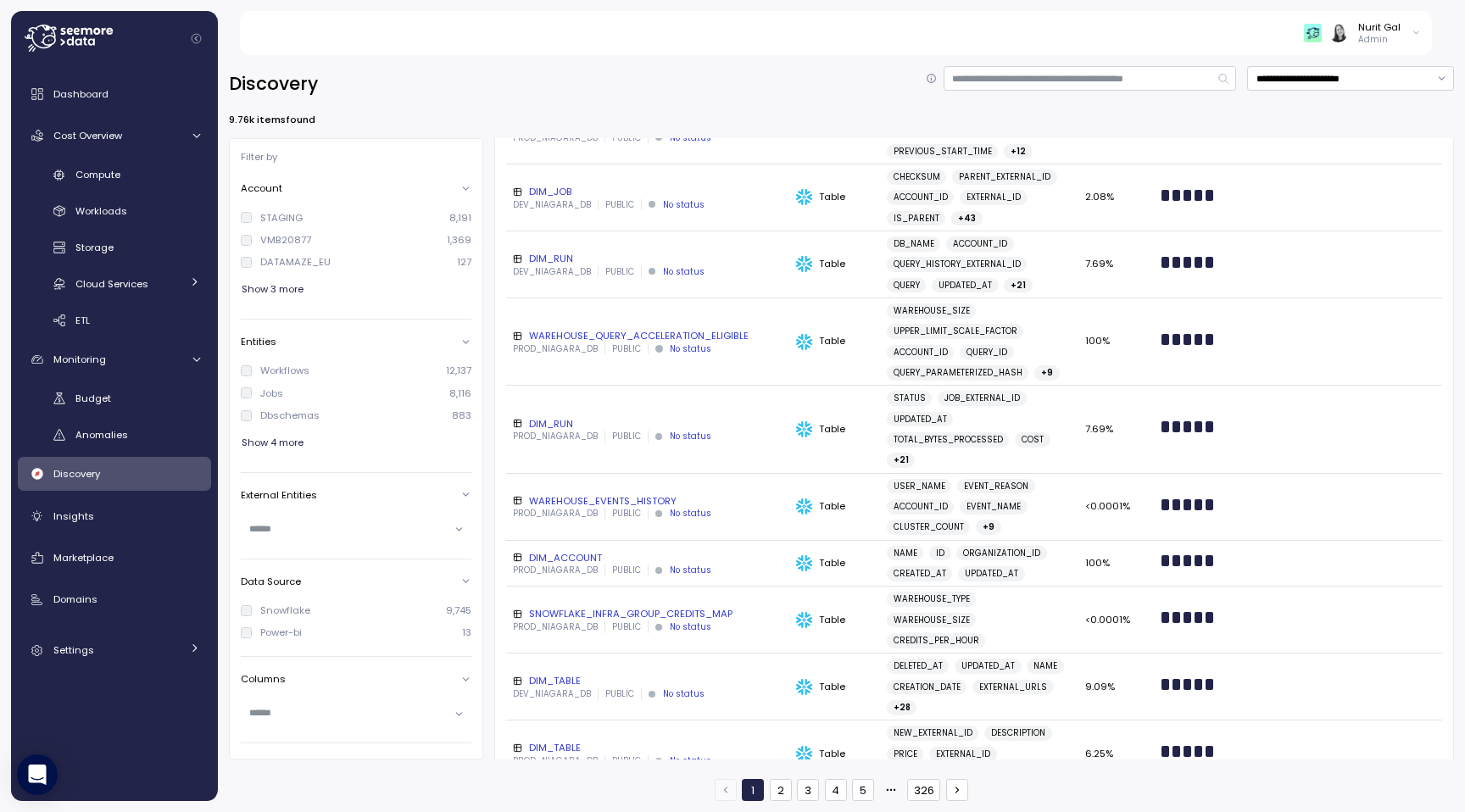
scroll to position [1578, 0]
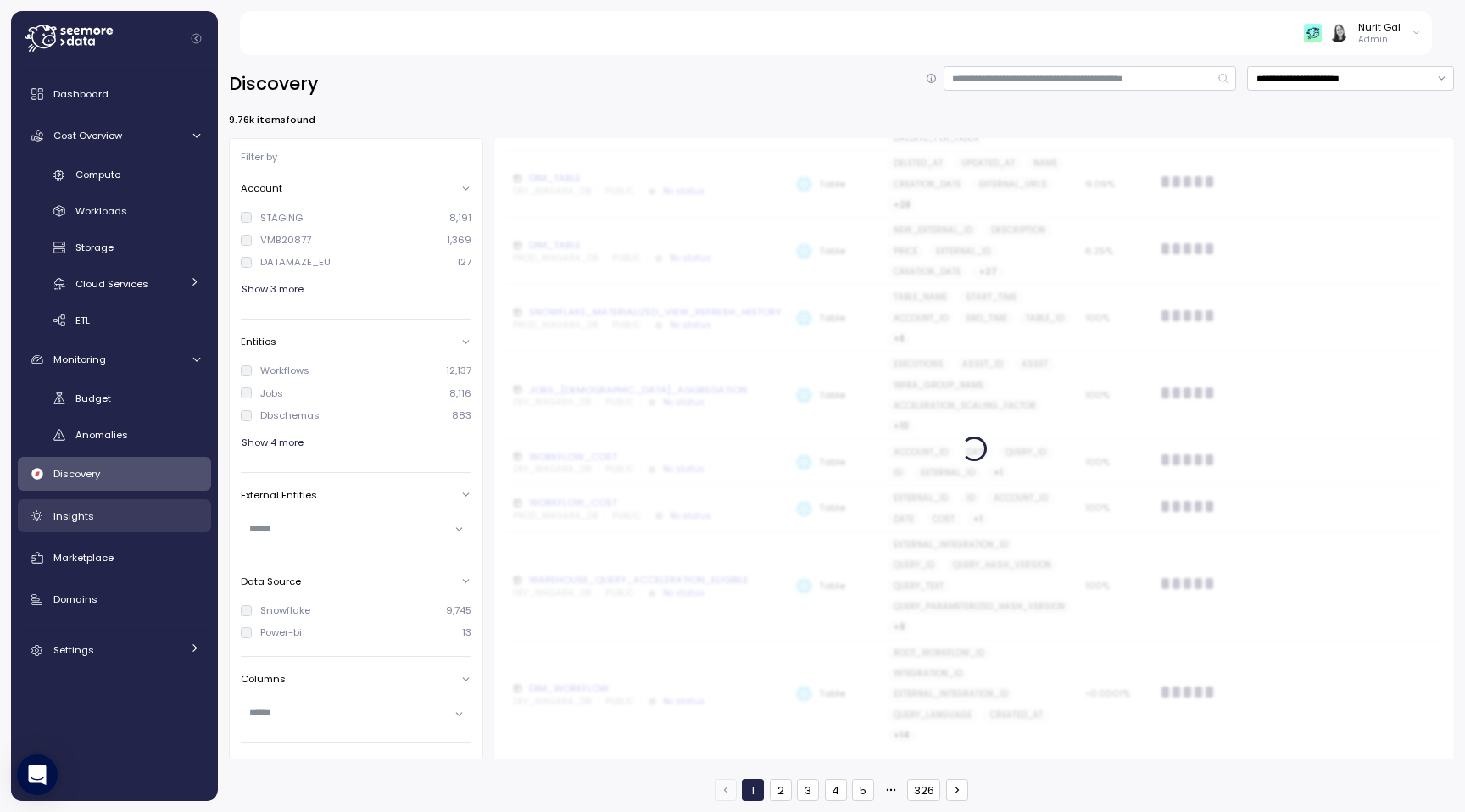
click at [134, 517] on div "Insights" at bounding box center [126, 516] width 146 height 17
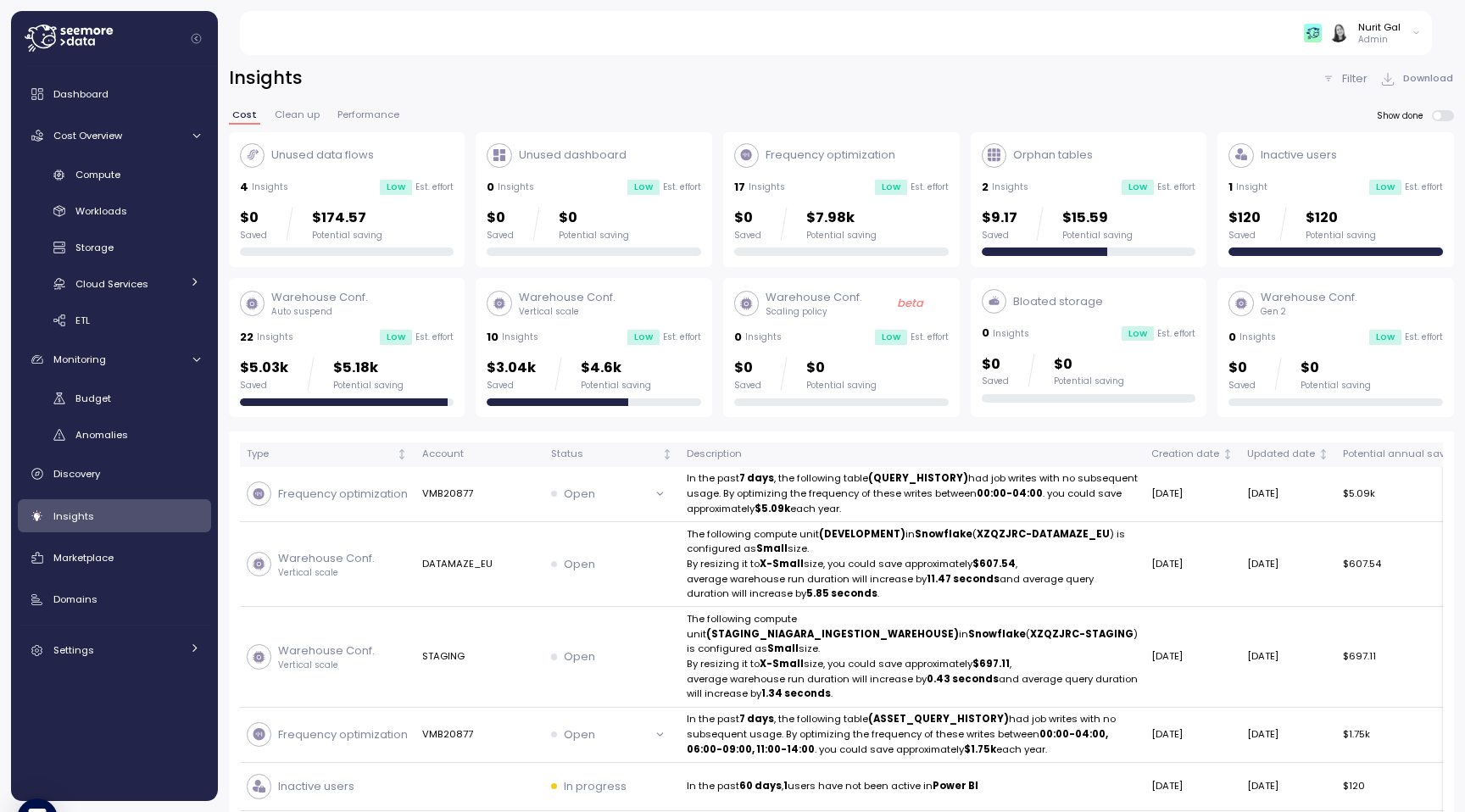
scroll to position [44, 0]
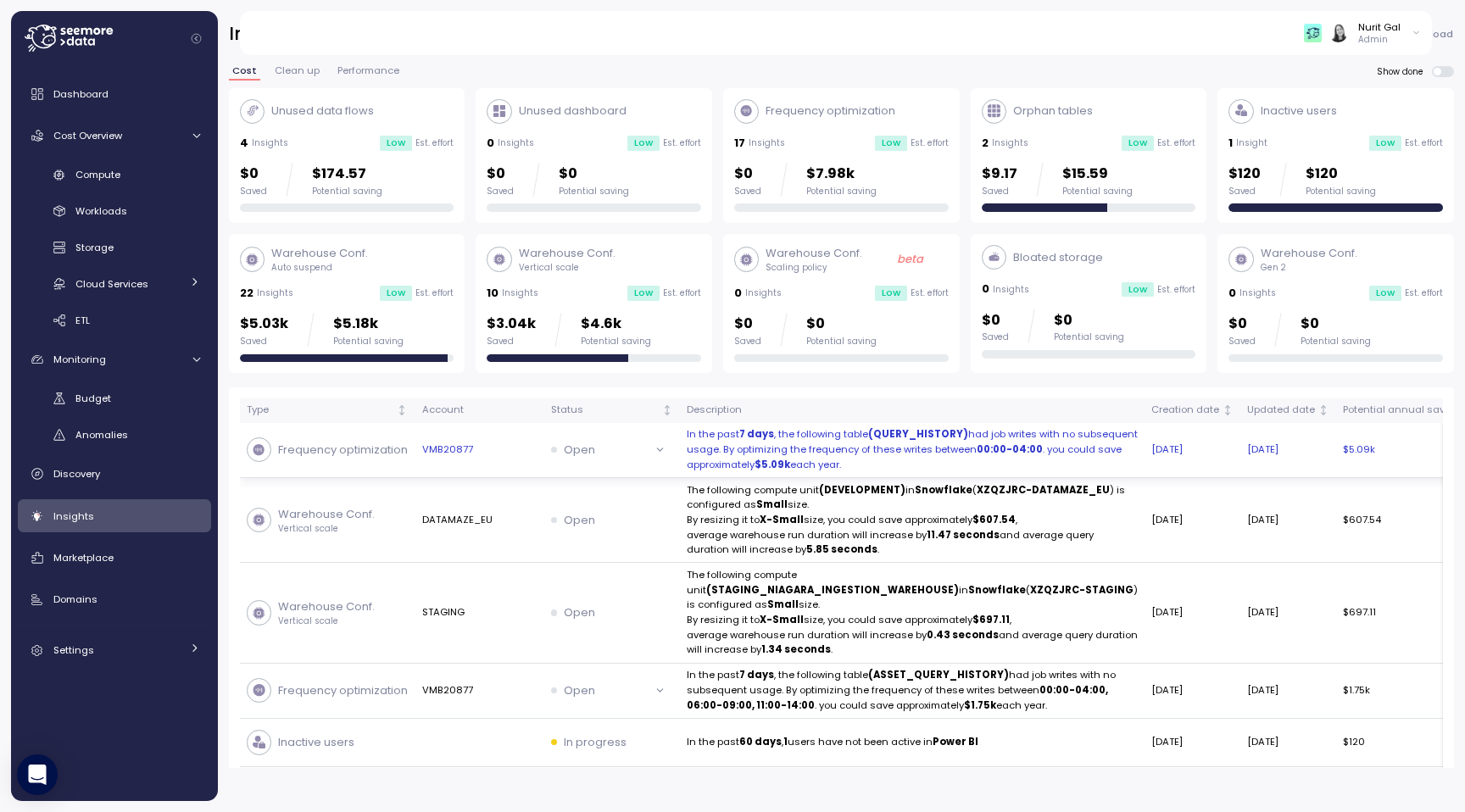
click at [451, 446] on td "VMB20877" at bounding box center [479, 450] width 129 height 55
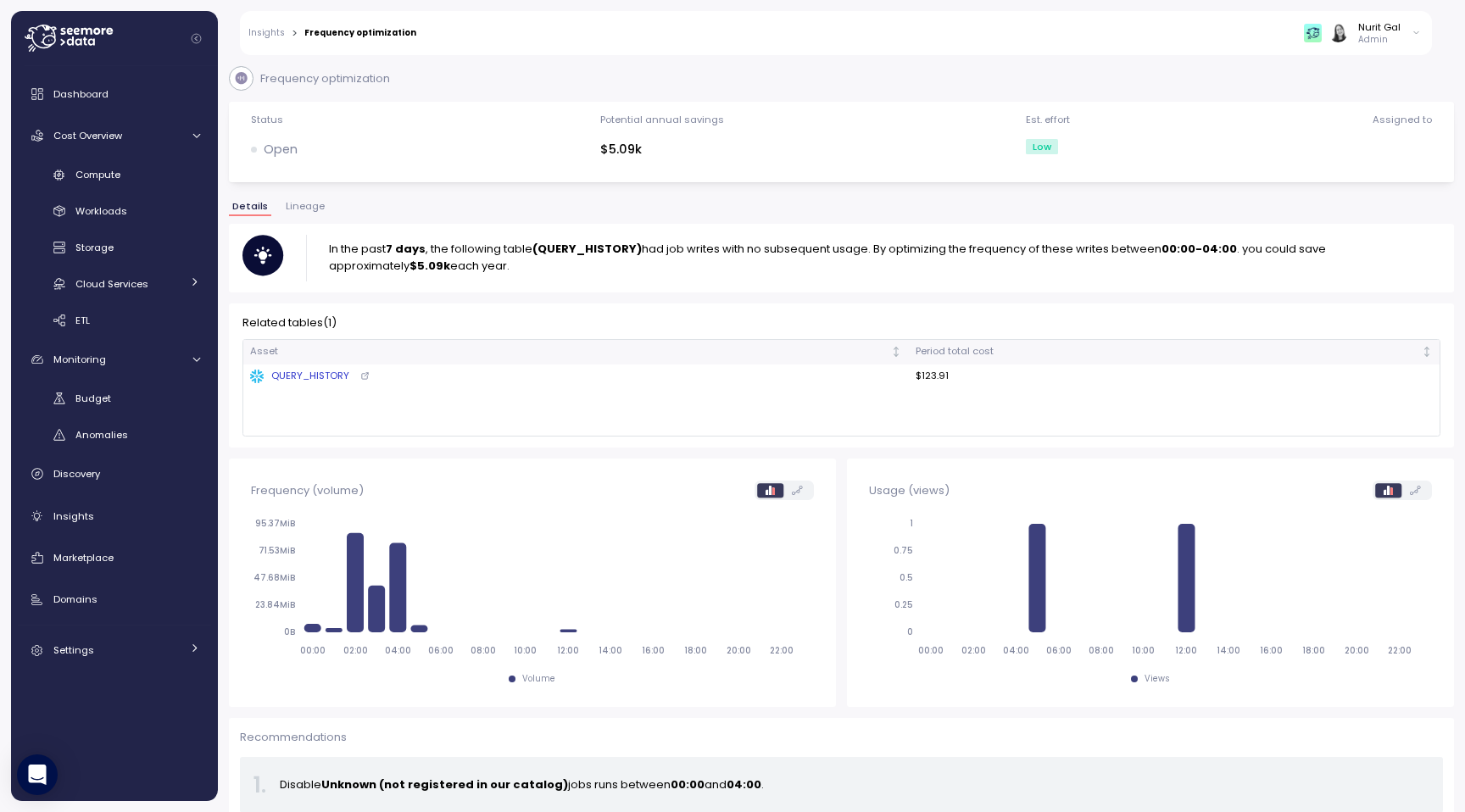
scroll to position [21, 0]
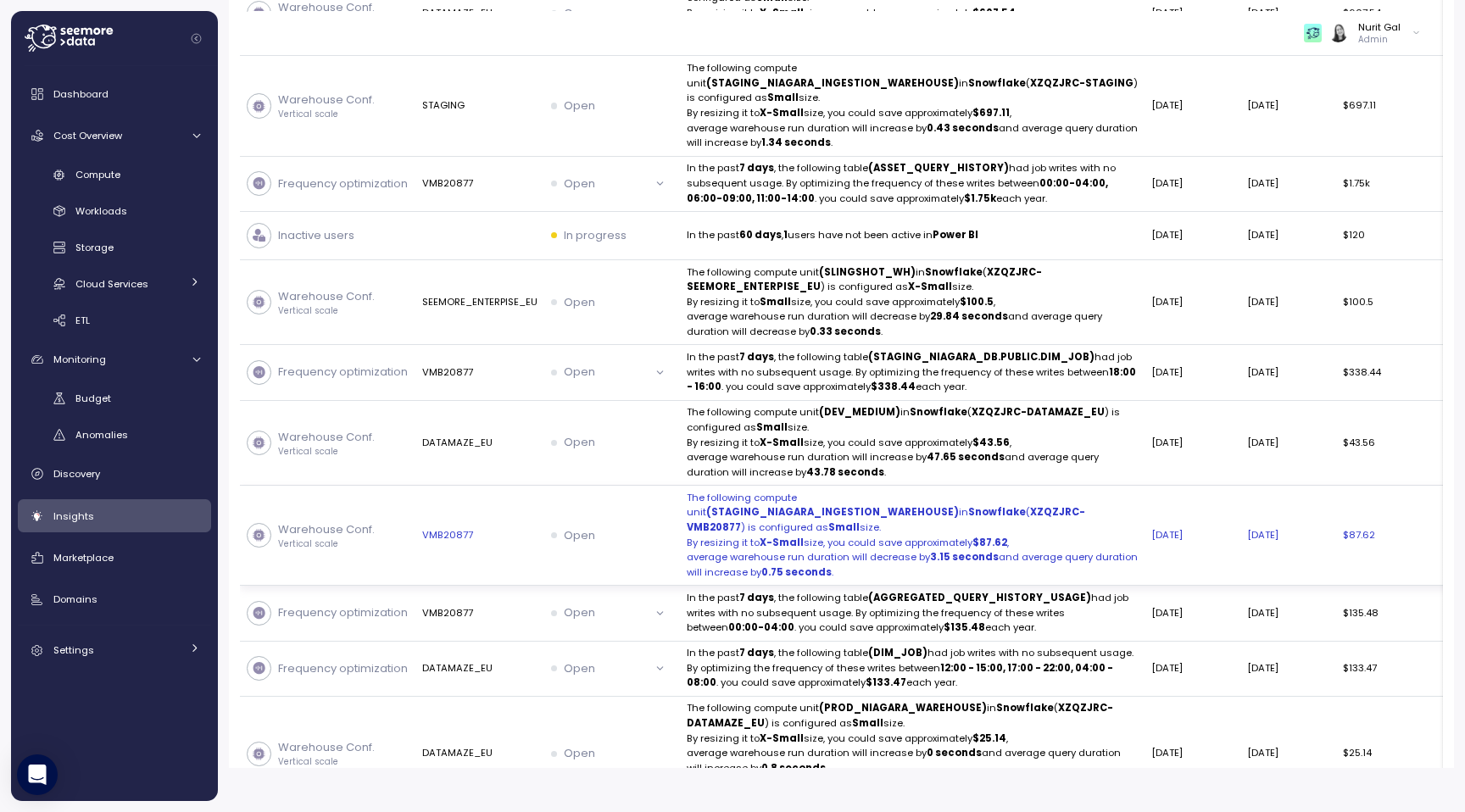
scroll to position [509, 0]
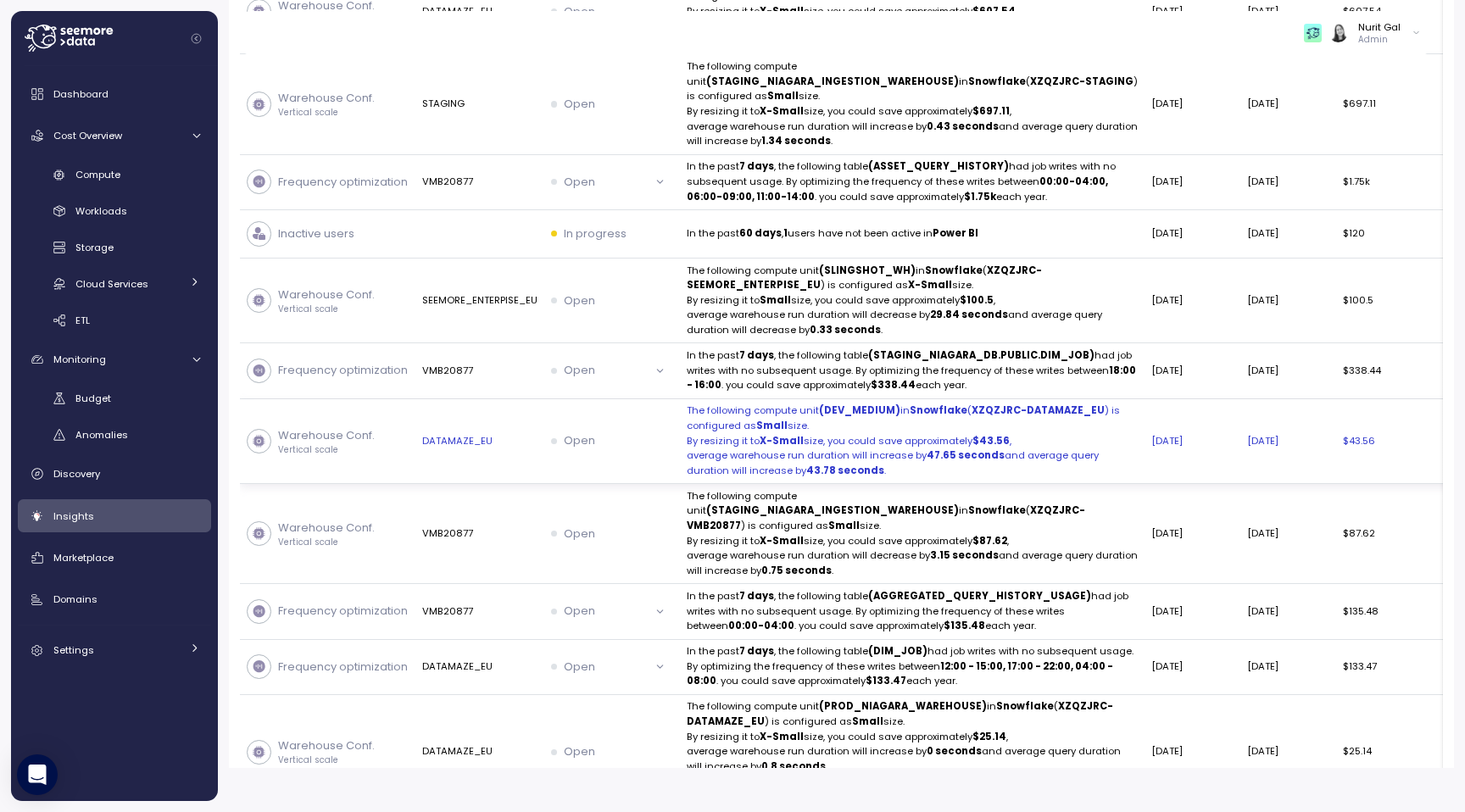
click at [735, 478] on p "average warehouse run duration will increase by 47.65 seconds and average query…" at bounding box center [912, 464] width 451 height 30
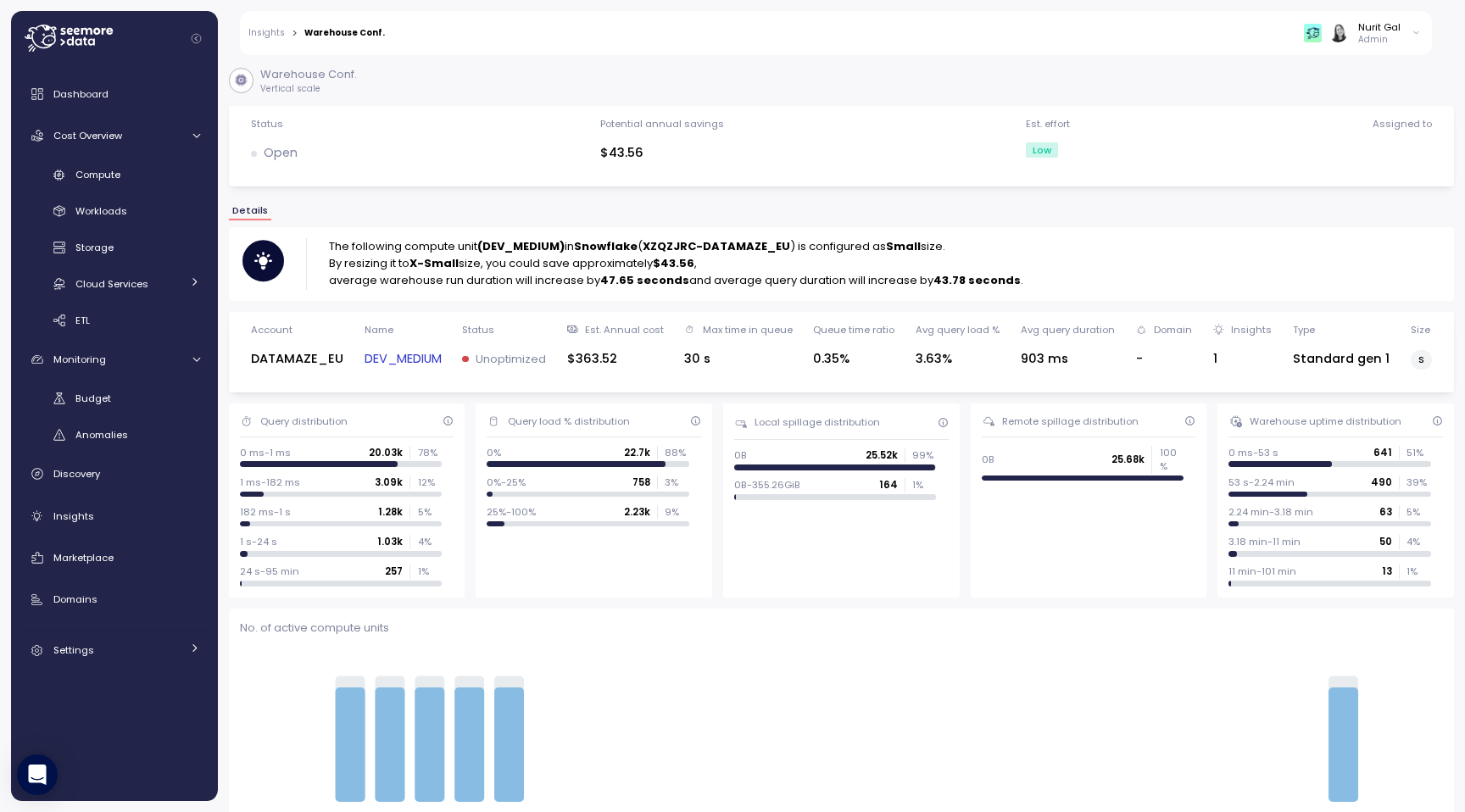
scroll to position [409, 0]
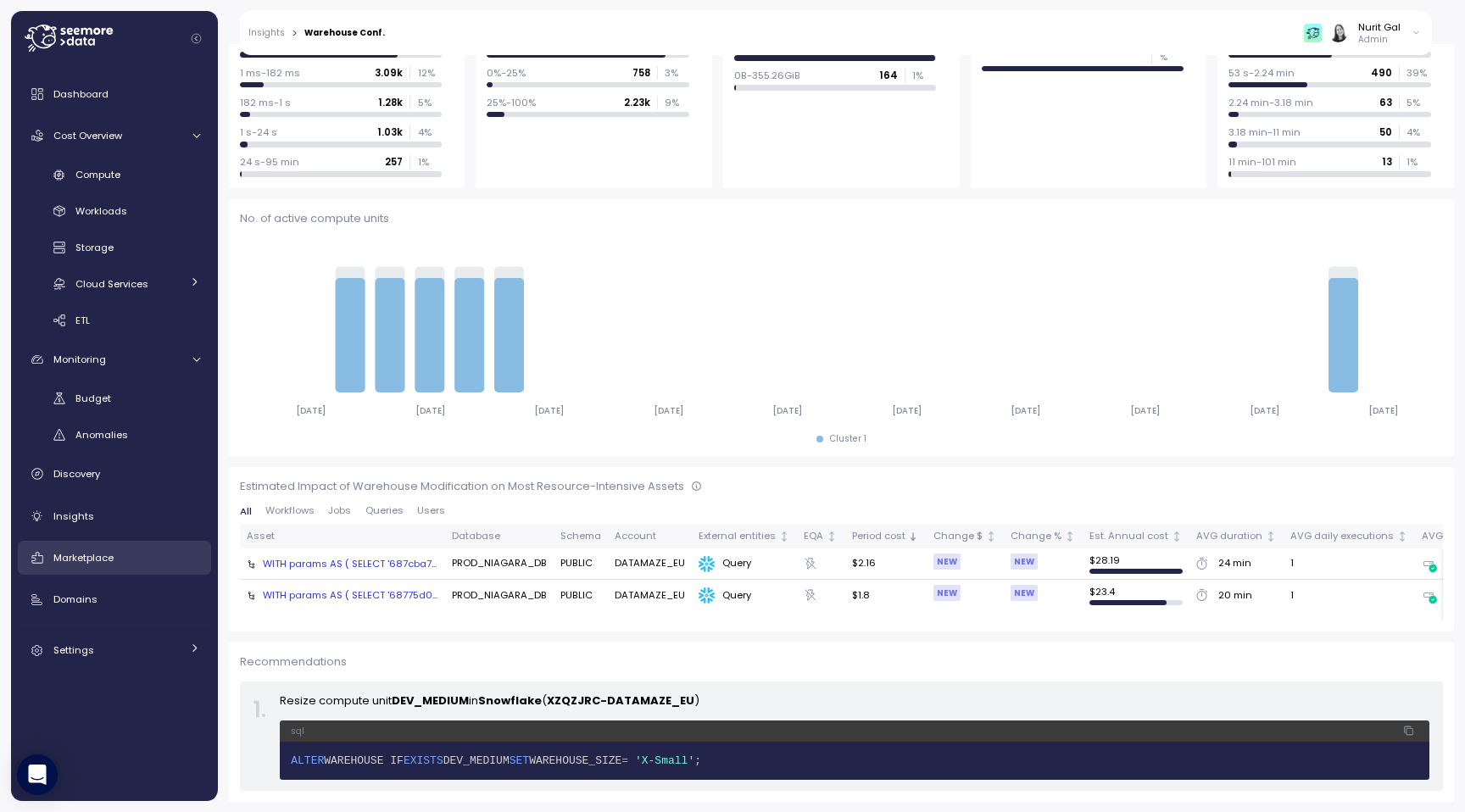
click at [128, 550] on div "Marketplace" at bounding box center [126, 557] width 146 height 17
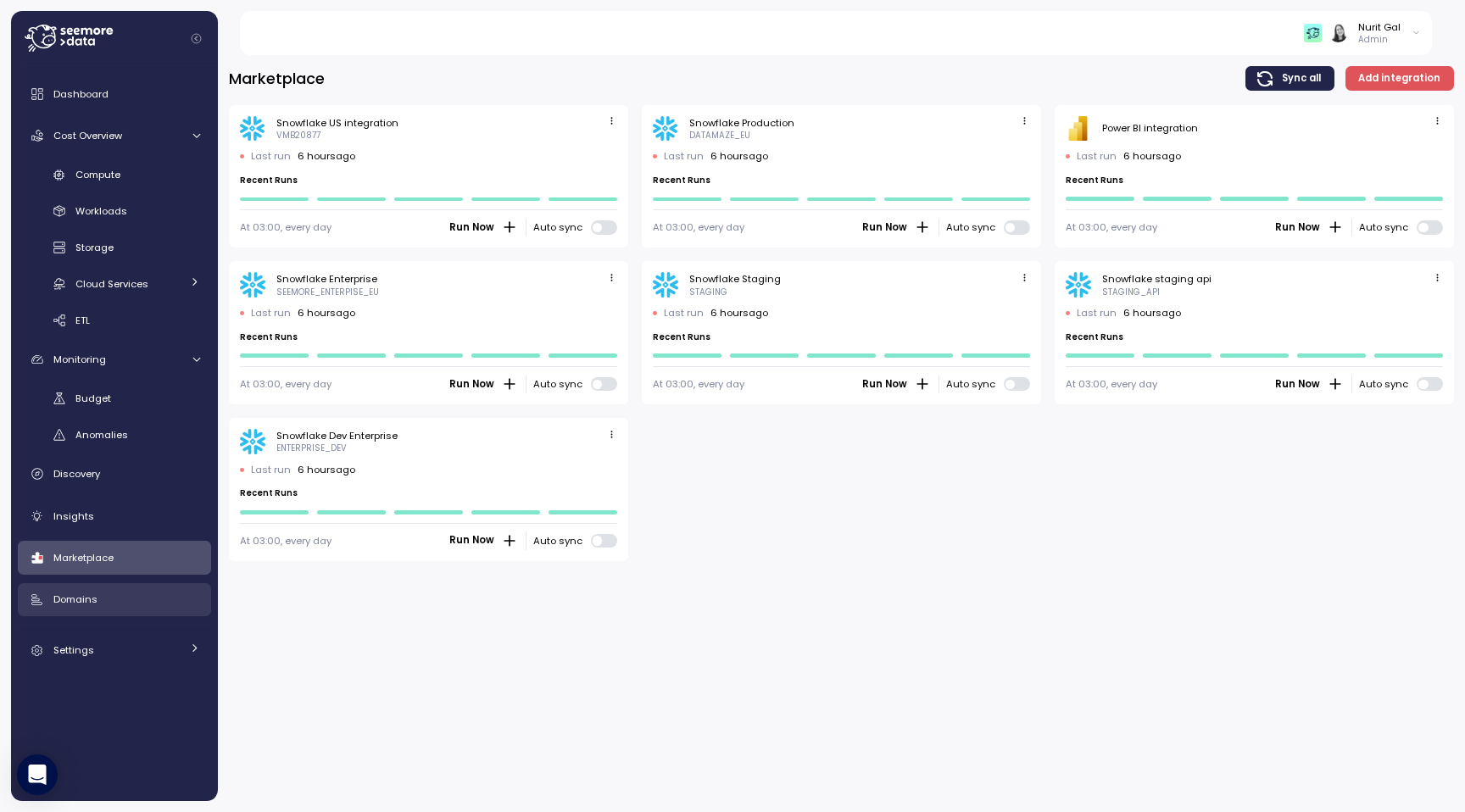
click at [121, 593] on div "Domains" at bounding box center [126, 599] width 146 height 17
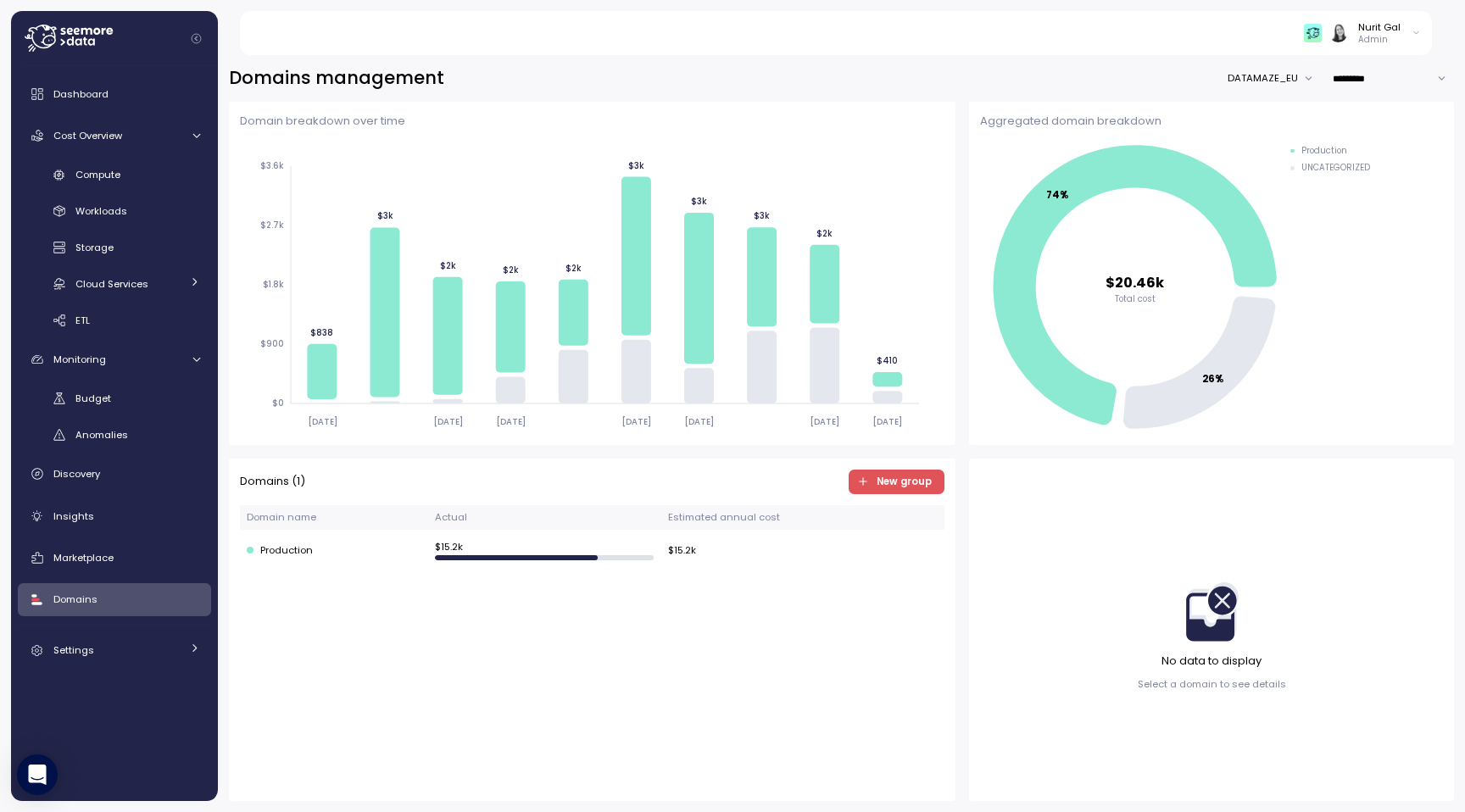
click at [99, 631] on div "Dashboard Cost Overview Compute Workloads Storage Cloud Services Clustering col…" at bounding box center [114, 372] width 193 height 590
click at [100, 640] on link "Settings" at bounding box center [114, 651] width 193 height 34
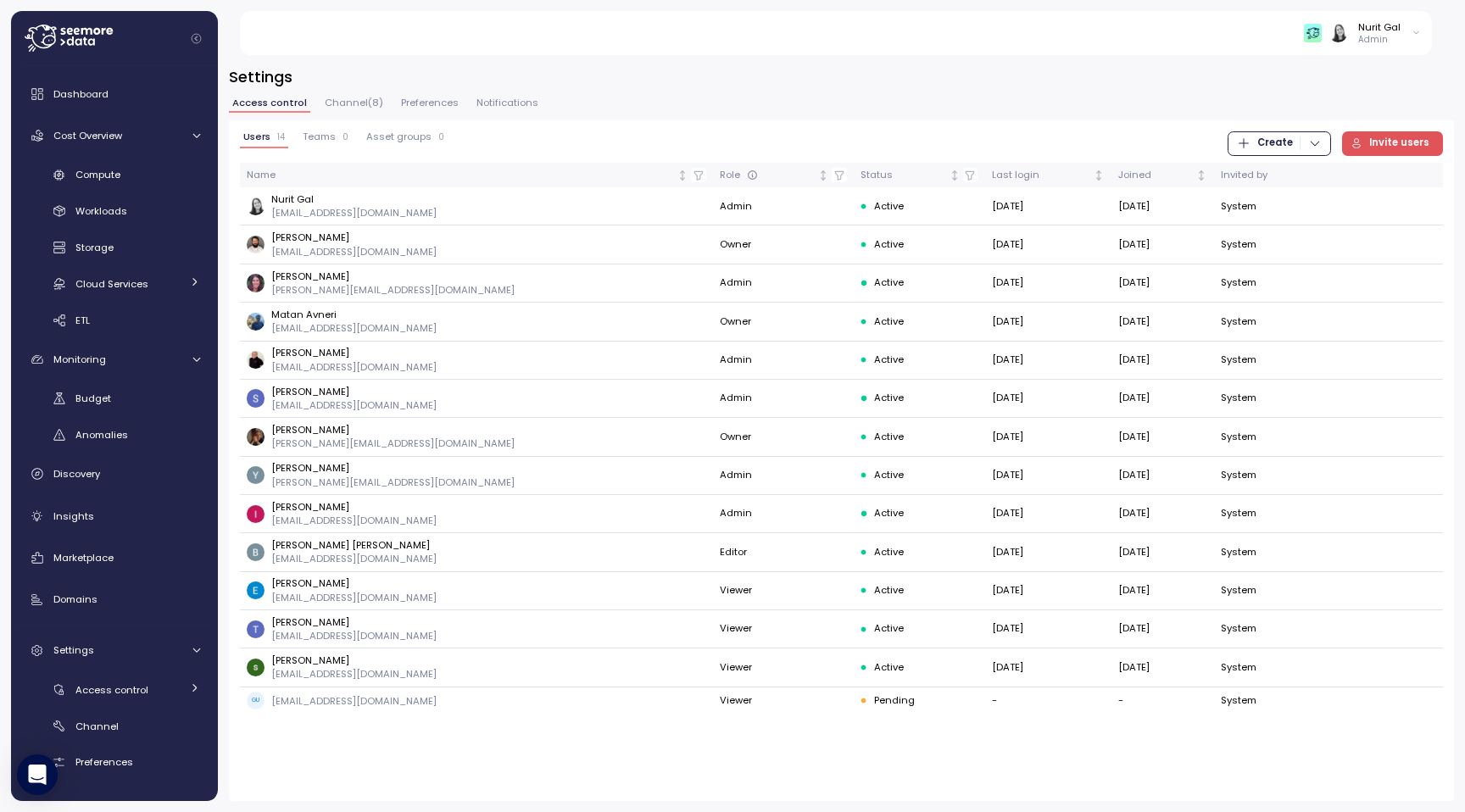
scroll to position [30, 0]
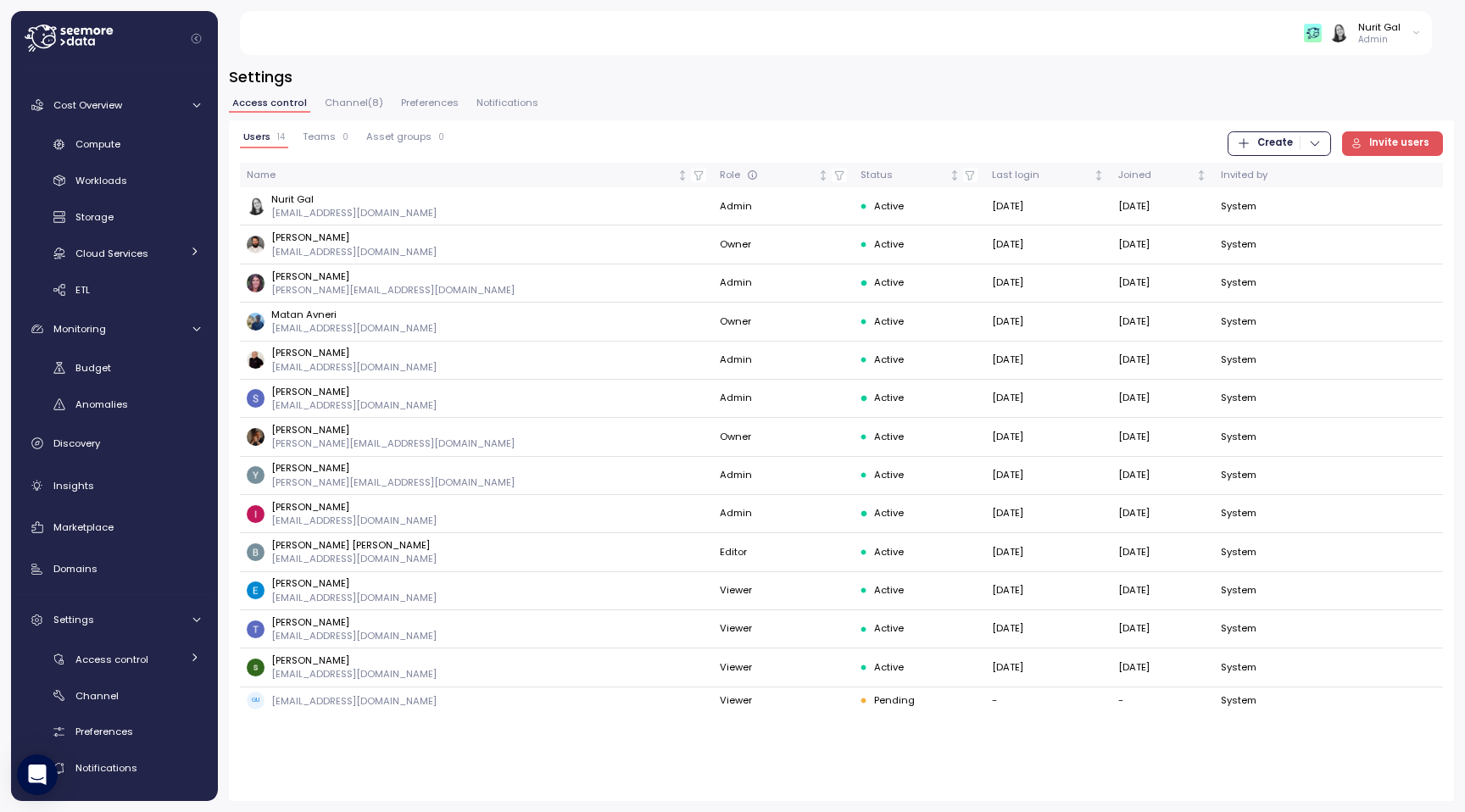
click at [319, 130] on div "Users 14 Teams 0 Asset groups 0 Create Invite users Name Role Status Last login…" at bounding box center [842, 460] width 1225 height 680
click at [320, 134] on span "Teams" at bounding box center [319, 137] width 33 height 10
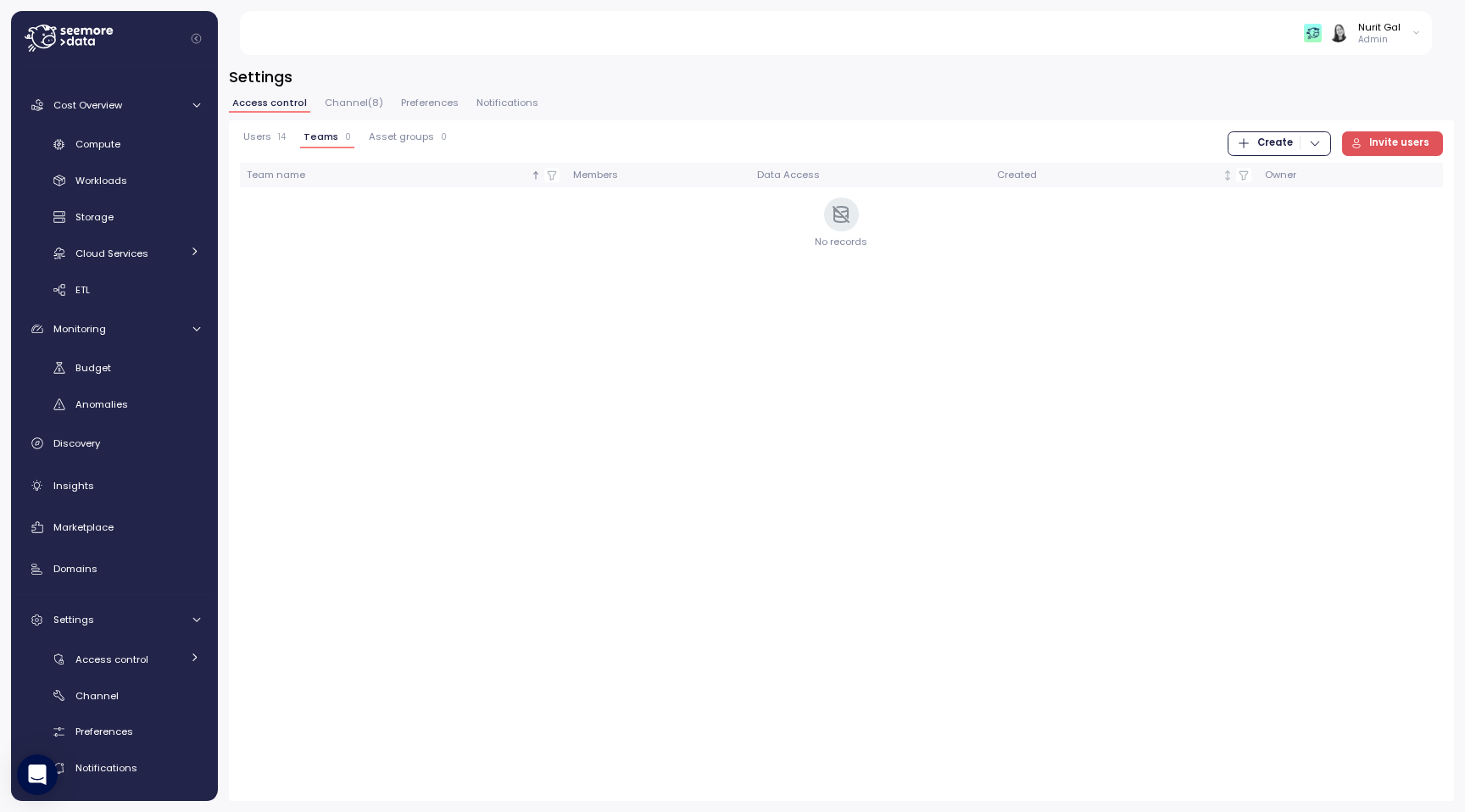
click at [387, 136] on span "Asset groups" at bounding box center [401, 137] width 65 height 10
click at [346, 98] on span "Channel ( 8 )" at bounding box center [354, 103] width 58 height 10
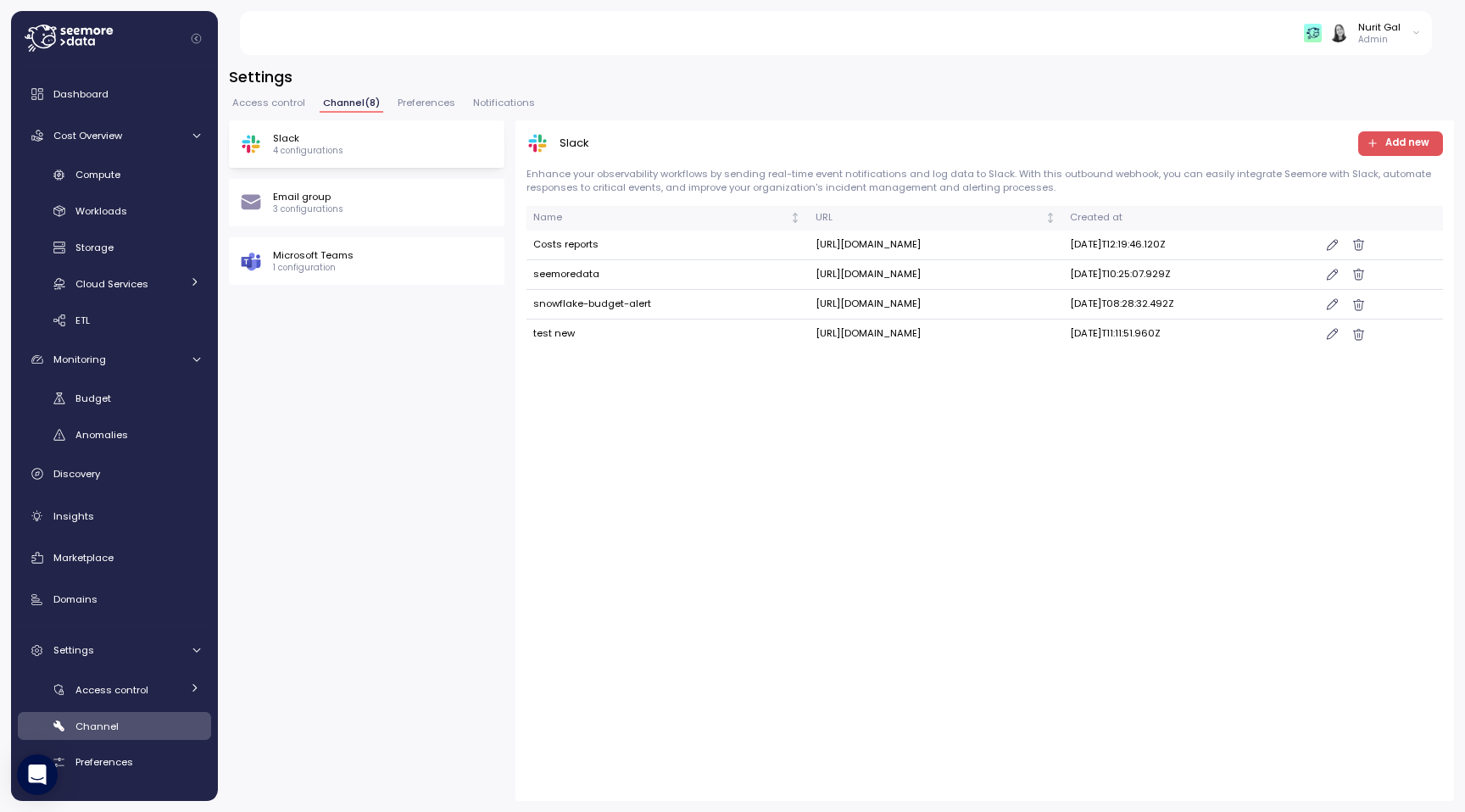
scroll to position [30, 0]
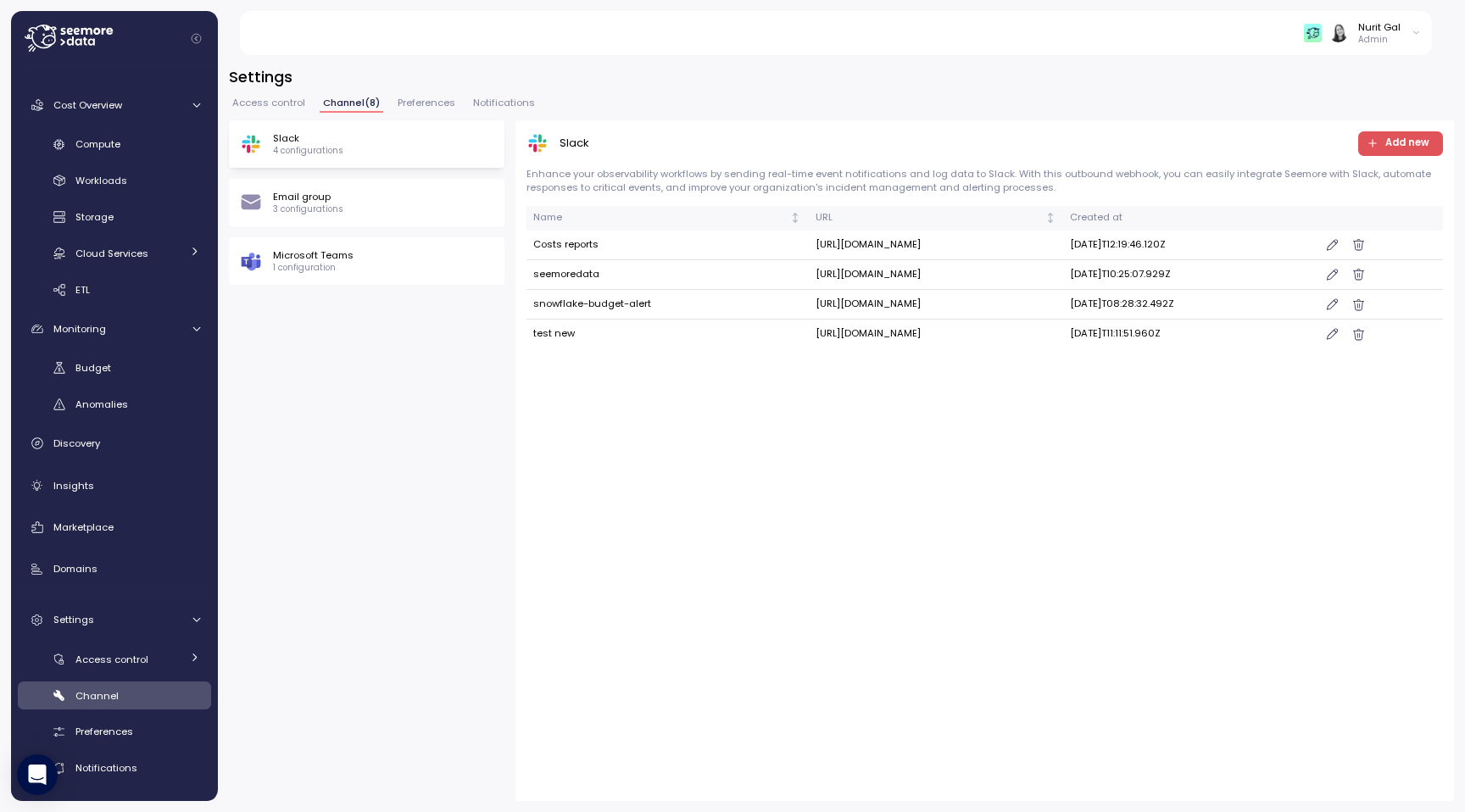
click at [407, 103] on span "Preferences" at bounding box center [426, 103] width 58 height 10
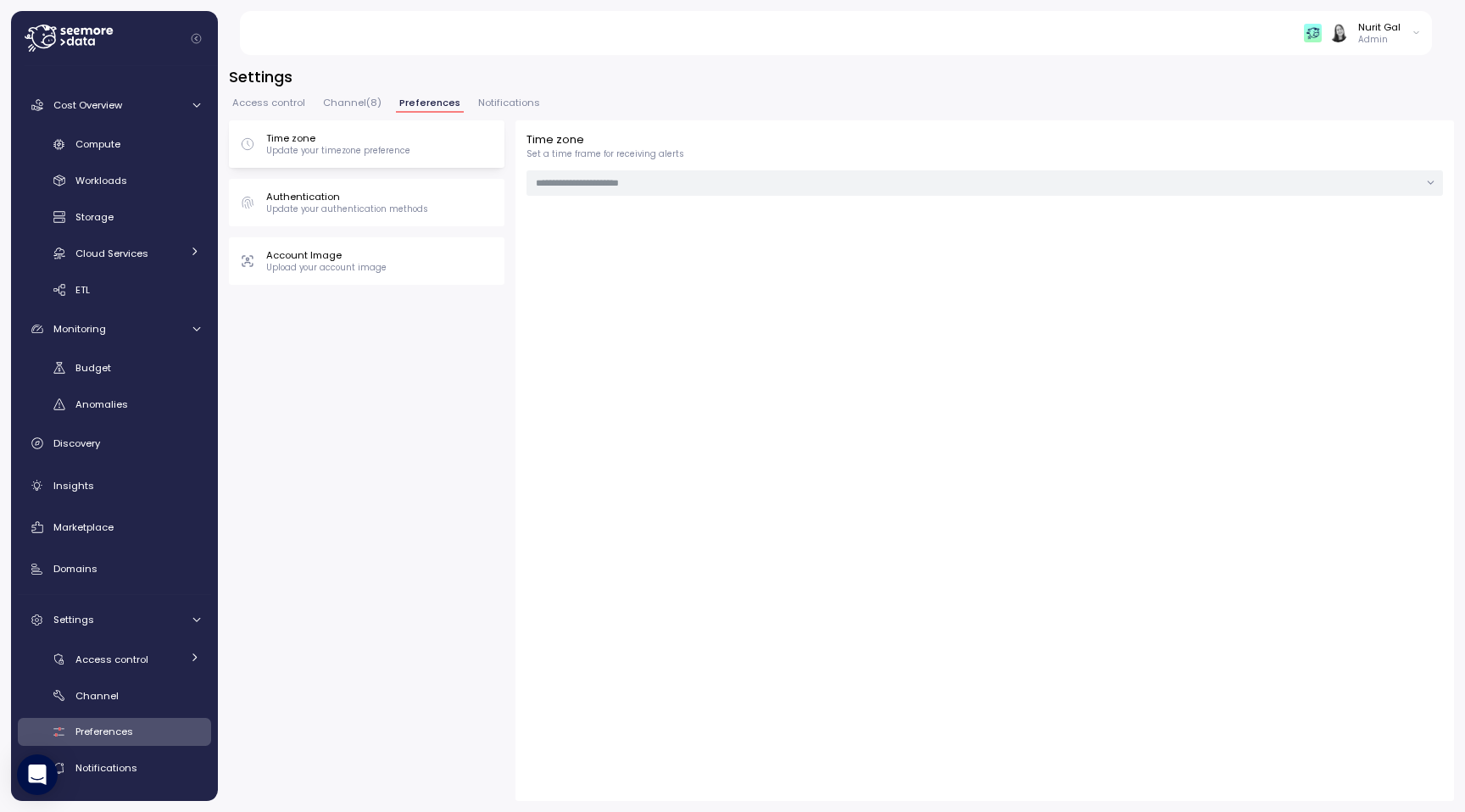
type input "******"
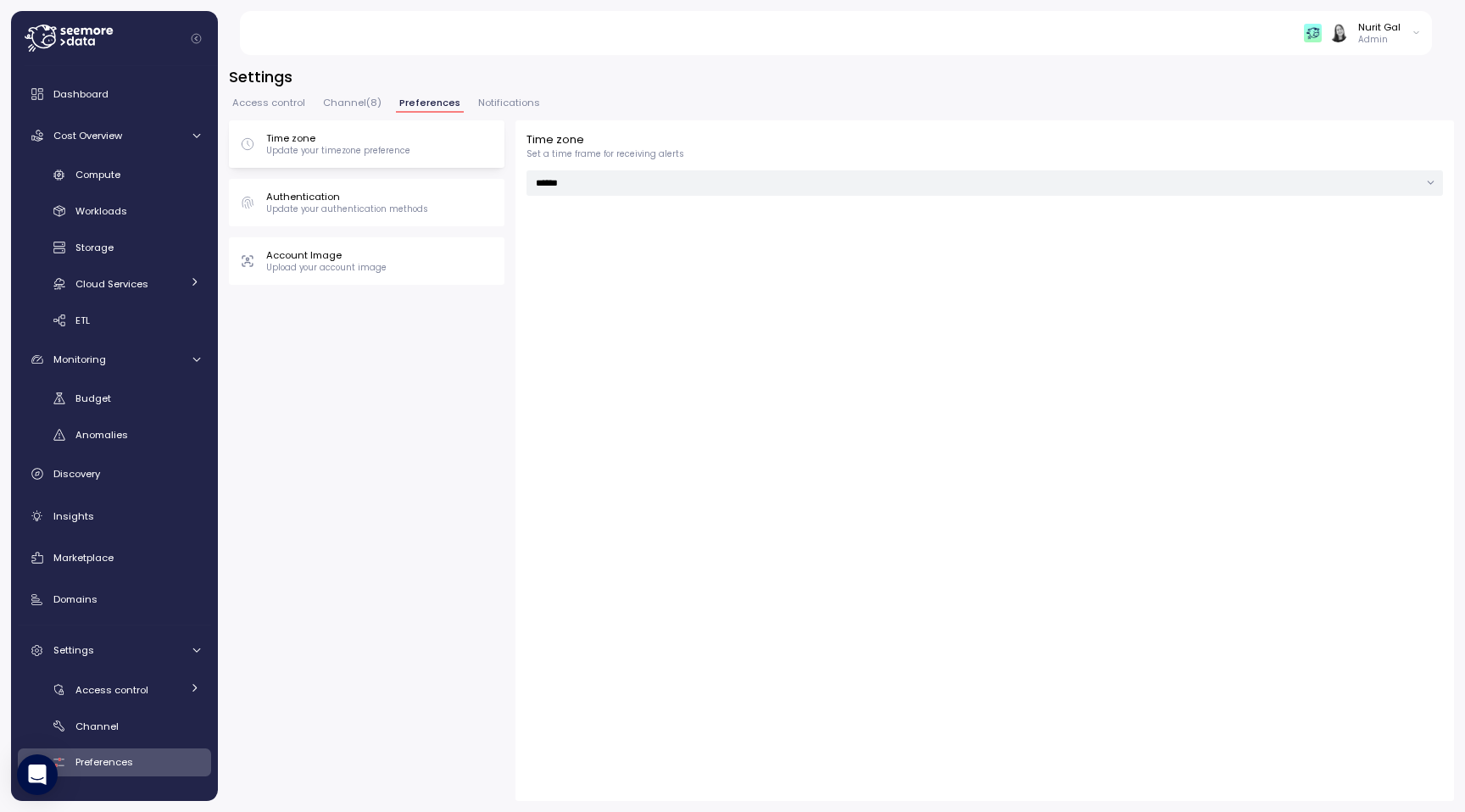
scroll to position [30, 0]
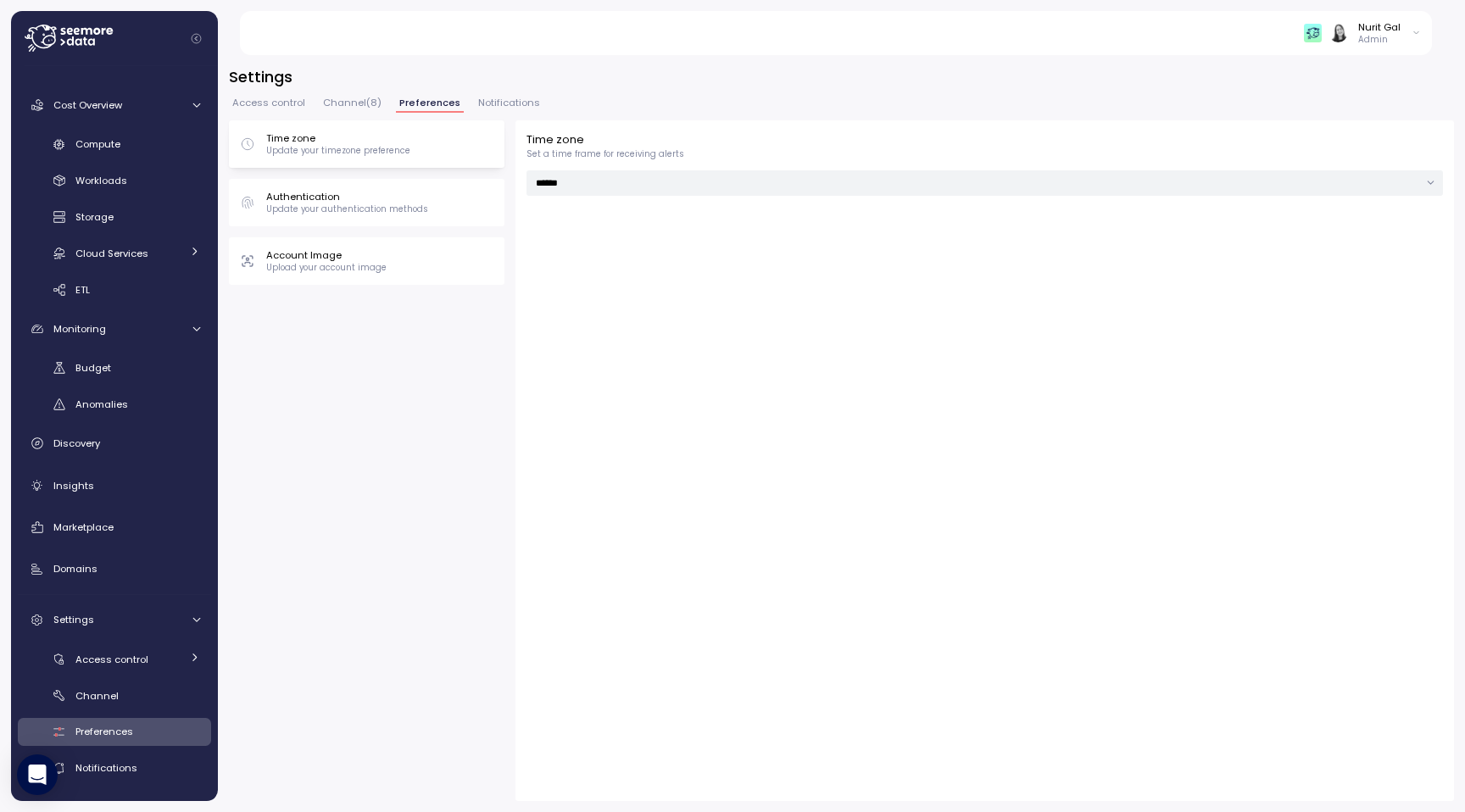
click at [465, 98] on div "Access control Channel ( 8 ) Preferences Notifications" at bounding box center [842, 109] width 1225 height 22
click at [478, 100] on span "Notifications" at bounding box center [509, 103] width 62 height 10
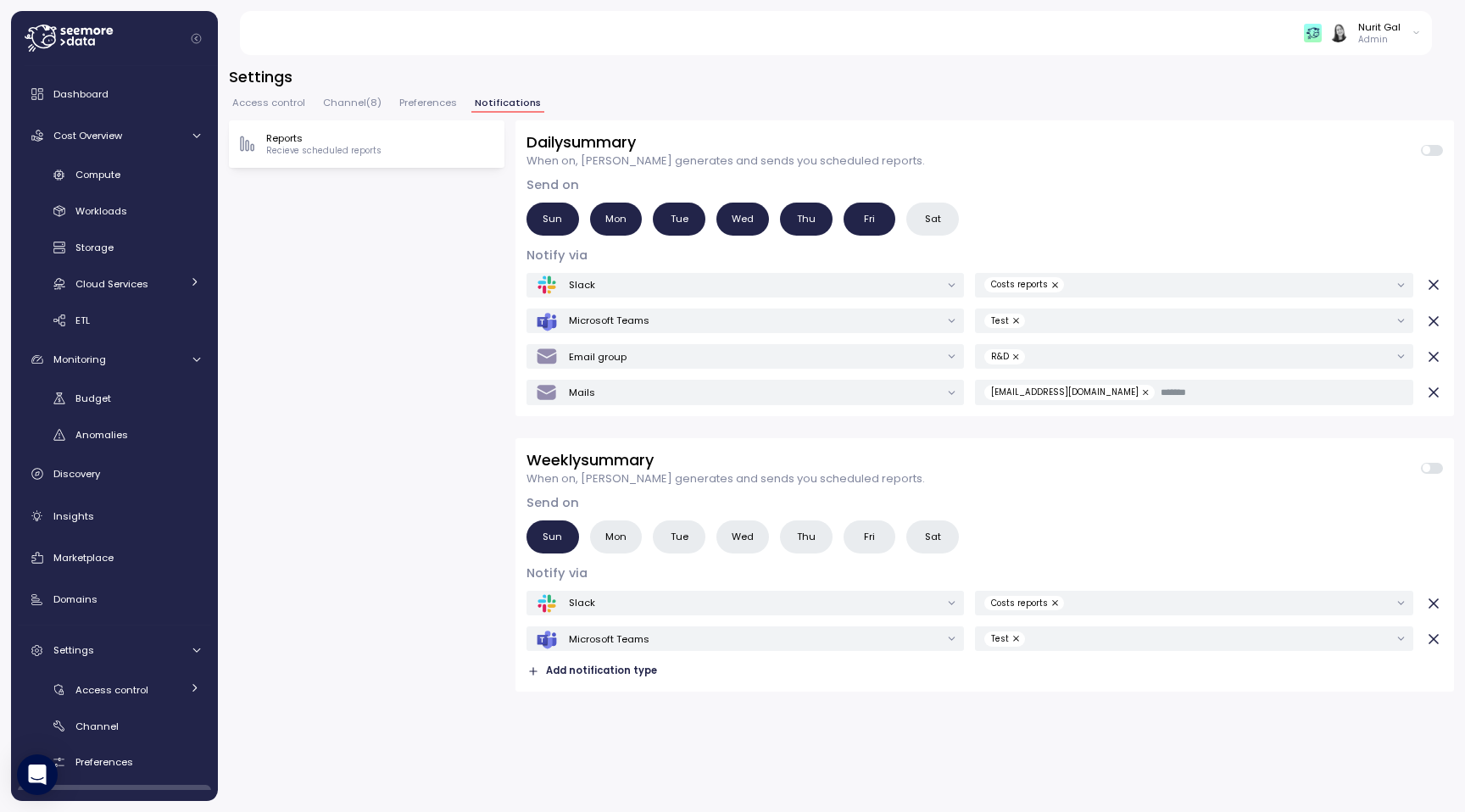
scroll to position [30, 0]
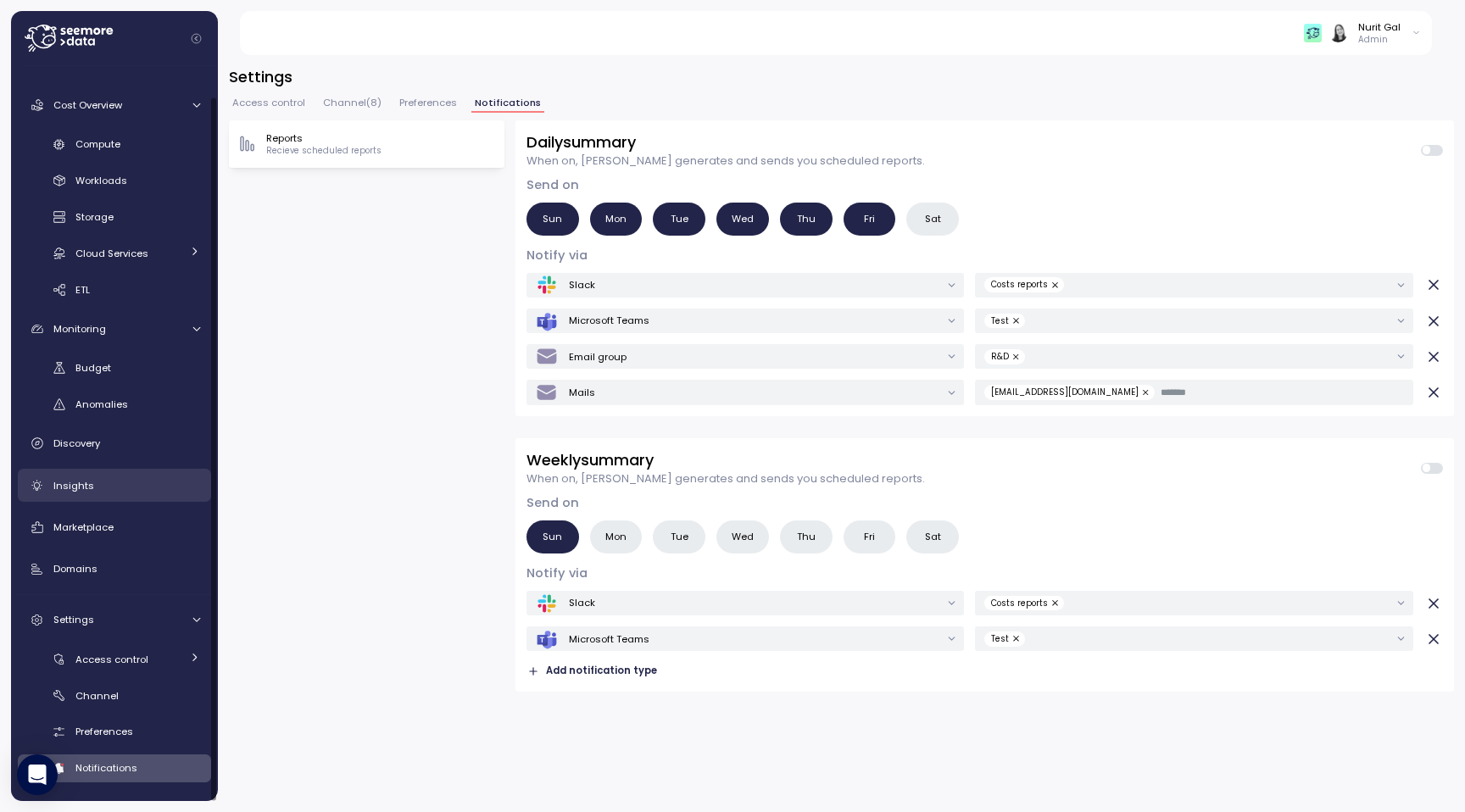
click at [86, 486] on span "Insights" at bounding box center [73, 486] width 41 height 14
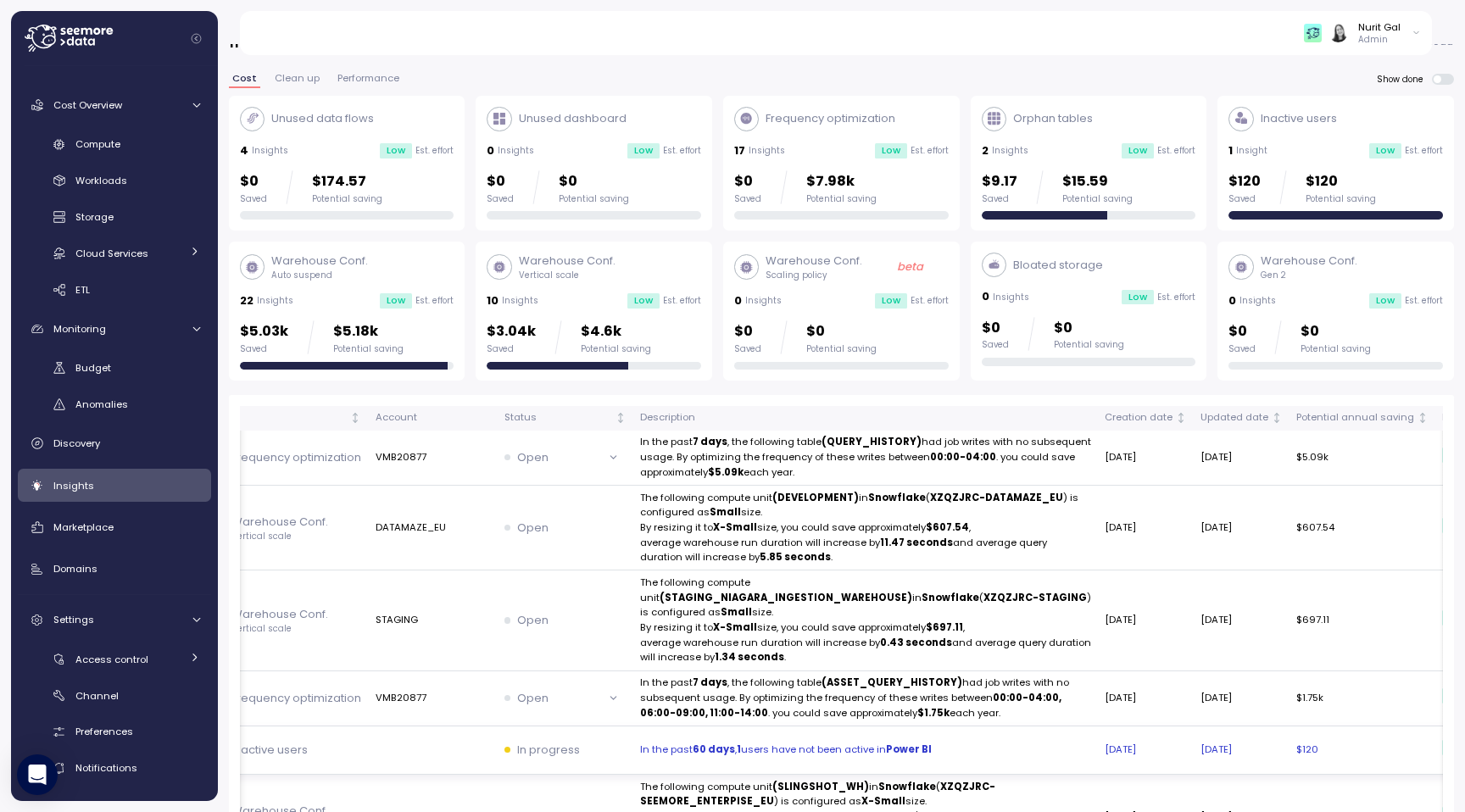
scroll to position [24, 0]
